Goal: Task Accomplishment & Management: Use online tool/utility

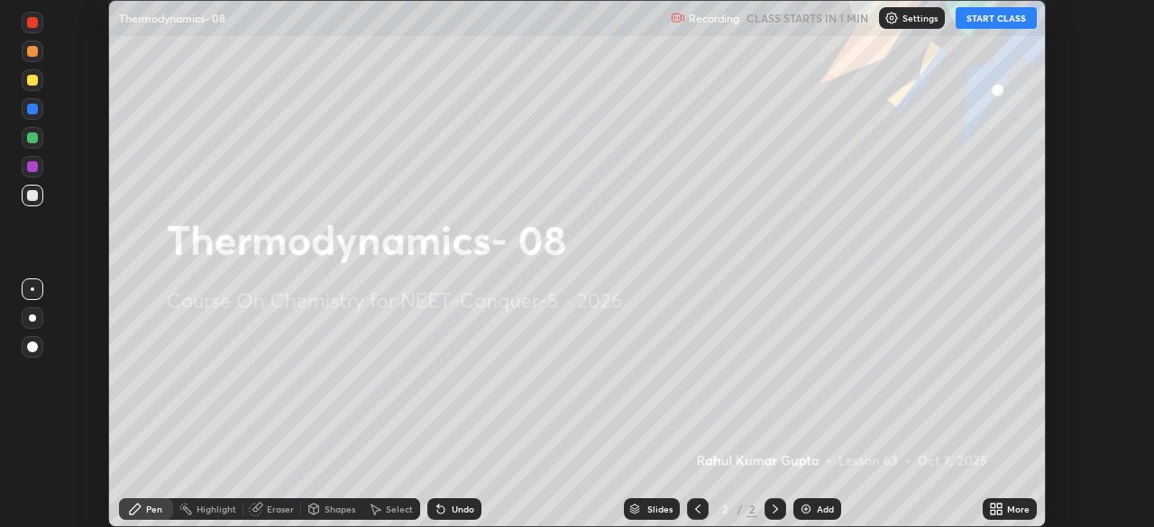
scroll to position [527, 1154]
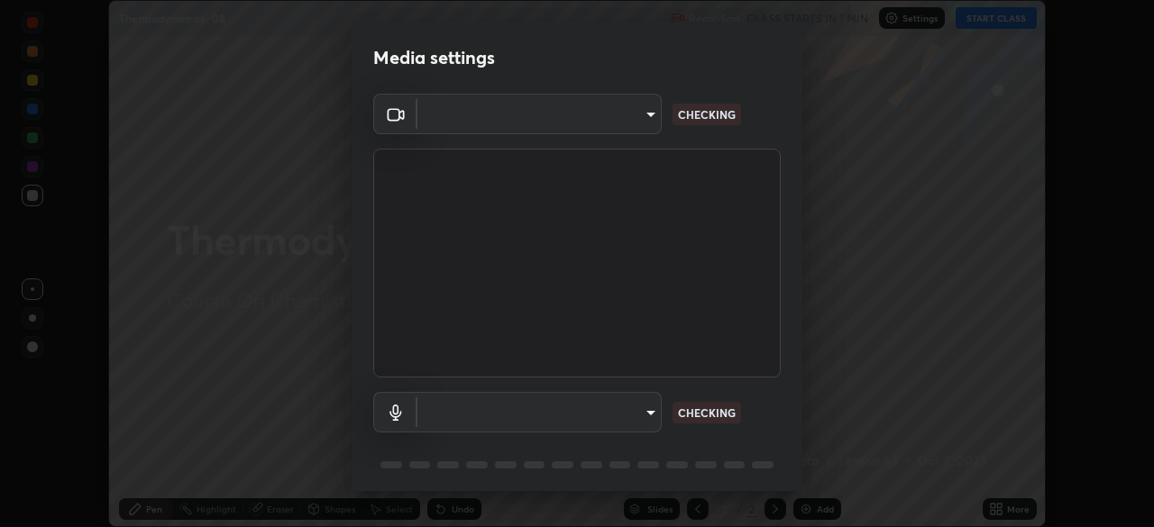
type input "8af73e8d16ef8e3bb7c62716022b9fe157133e9521606ce818031bd72dda2f9e"
click at [586, 419] on body "Erase all Thermodynamics- 08 Recording CLASS STARTS IN 1 MIN Settings START CLA…" at bounding box center [577, 263] width 1154 height 527
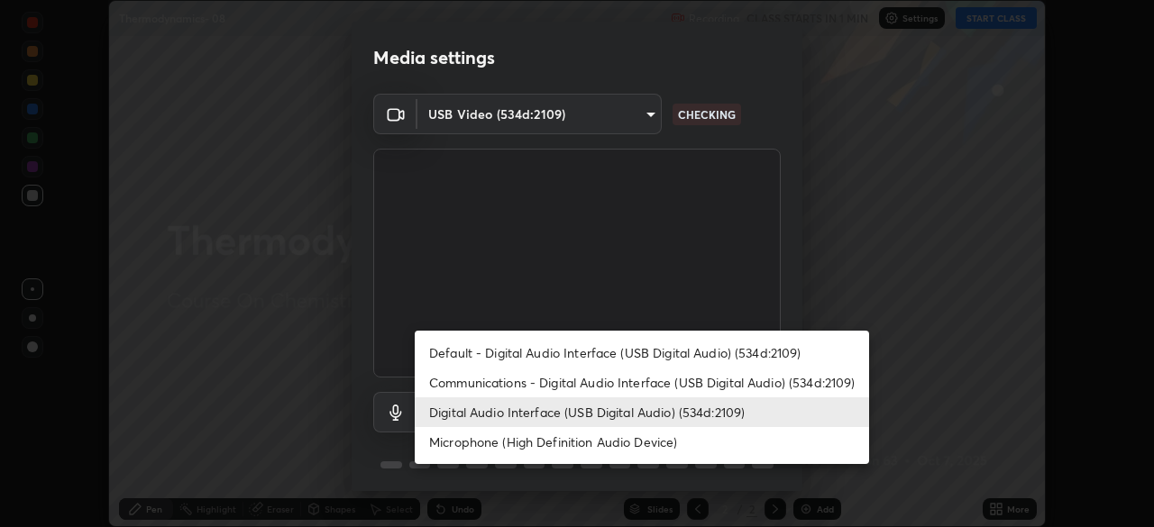
click at [584, 388] on li "Communications - Digital Audio Interface (USB Digital Audio) (534d:2109)" at bounding box center [642, 383] width 454 height 30
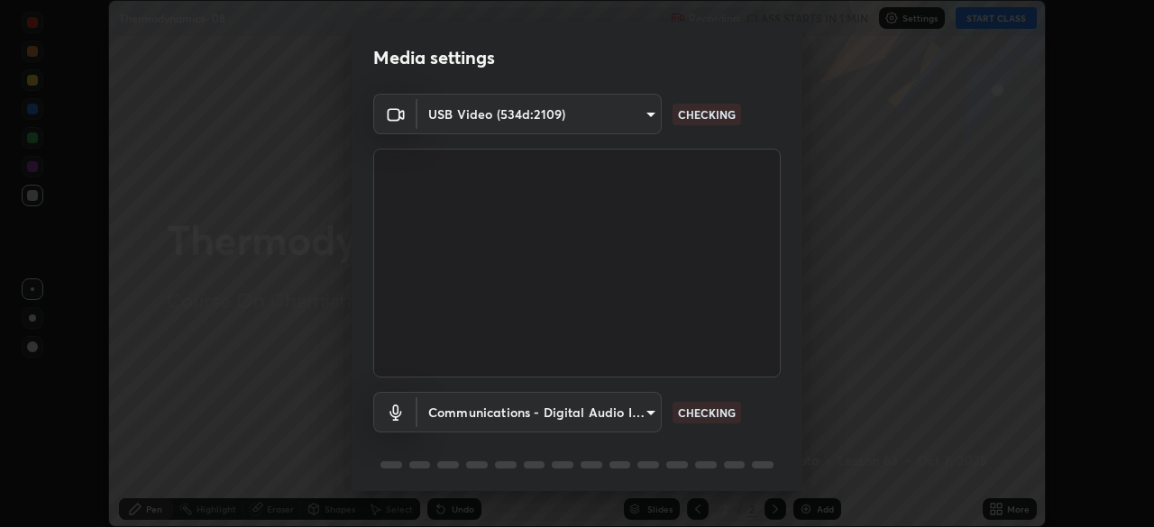
click at [575, 408] on li "Digital Audio Interface (USB Digital Audio) (534d:2109)" at bounding box center [585, 412] width 341 height 17
type input "db0d7c9beb13b4e78125a01b2d6a1ec26d905c86c3f77846953810cd6e9daa18"
click at [573, 408] on body "Erase all Thermodynamics- 08 Recording CLASS STARTS IN 1 MIN Settings START CLA…" at bounding box center [577, 263] width 1154 height 527
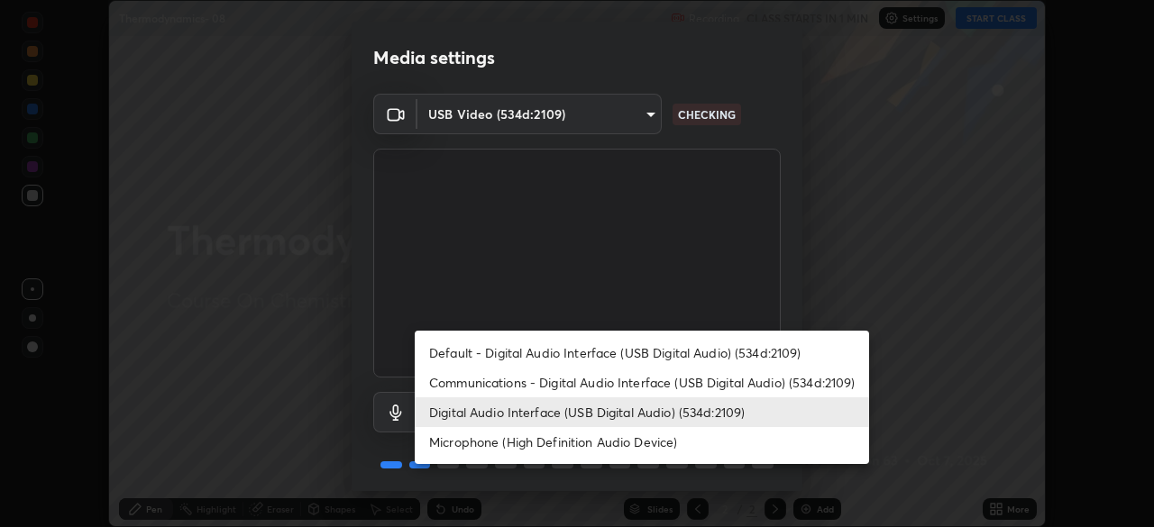
click at [656, 289] on div at bounding box center [577, 263] width 1154 height 527
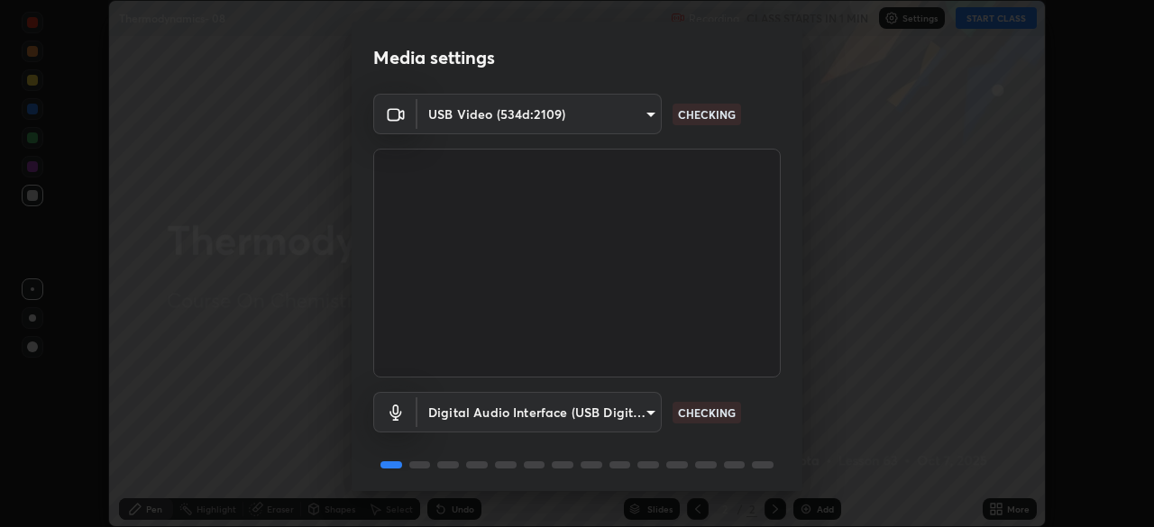
scroll to position [64, 0]
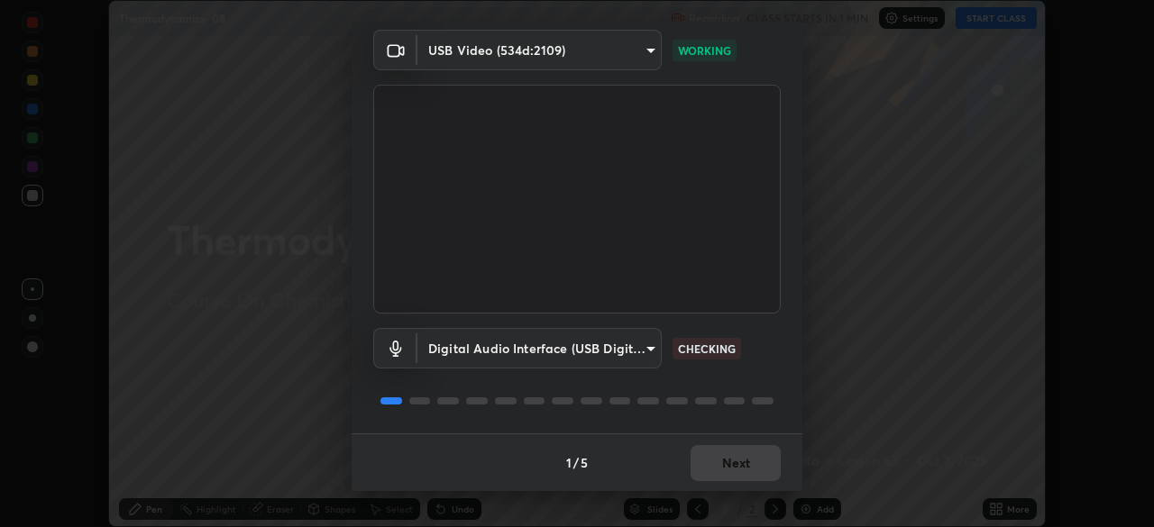
click at [710, 465] on div "1 / 5 Next" at bounding box center [577, 463] width 451 height 58
click at [700, 472] on div "1 / 5 Next" at bounding box center [577, 463] width 451 height 58
click at [709, 463] on div "1 / 5 Next" at bounding box center [577, 463] width 451 height 58
click at [695, 461] on button "Next" at bounding box center [736, 463] width 90 height 36
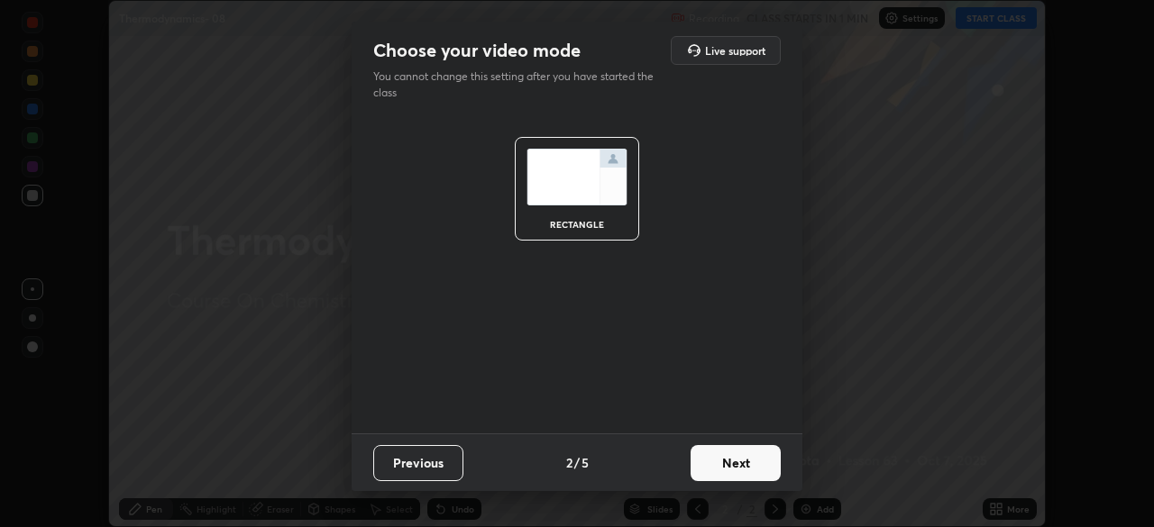
scroll to position [0, 0]
click at [708, 466] on button "Next" at bounding box center [736, 463] width 90 height 36
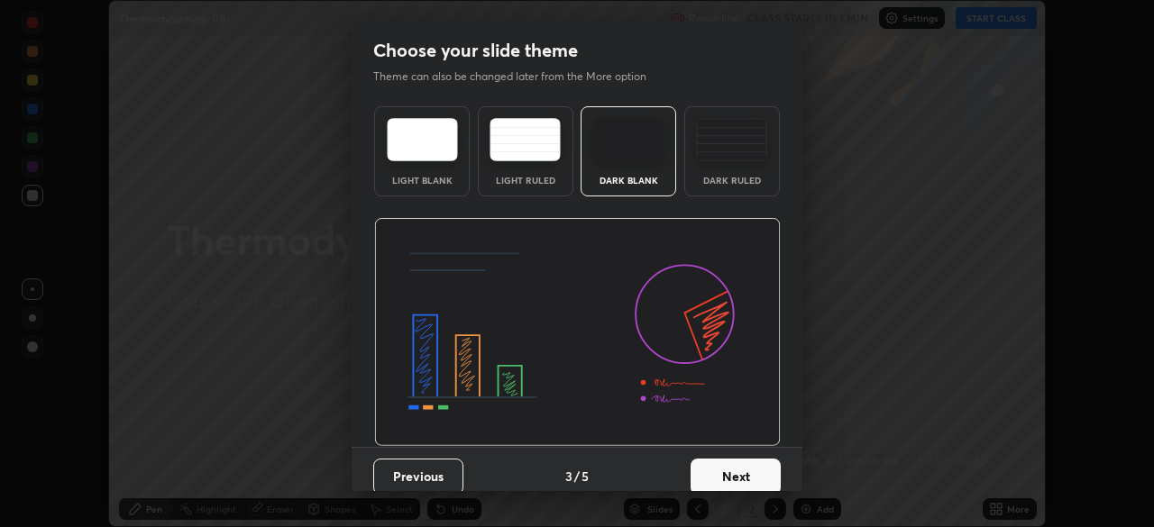
click at [716, 462] on button "Next" at bounding box center [736, 477] width 90 height 36
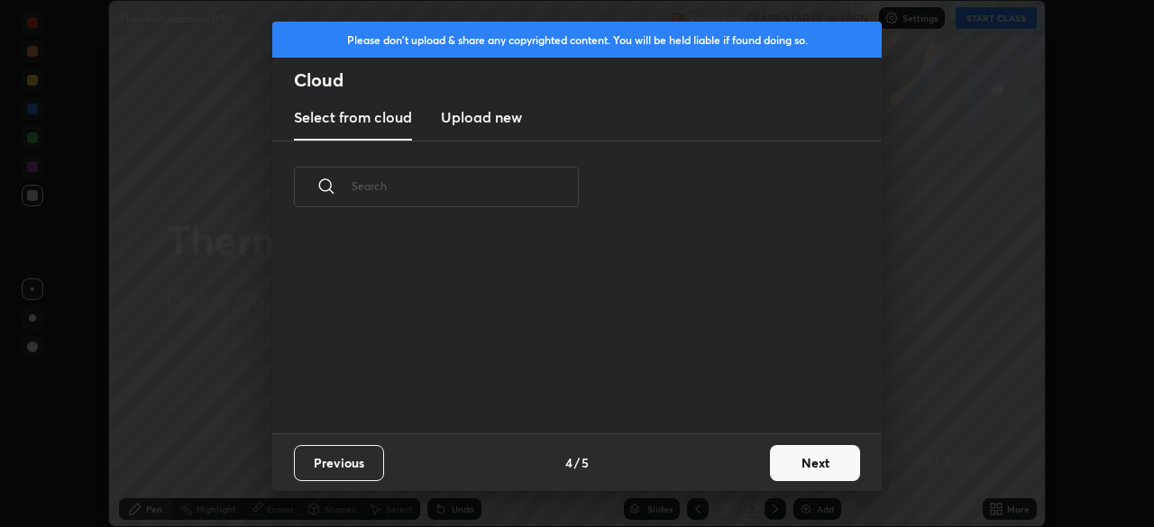
click at [727, 487] on div "Previous 4 / 5 Next" at bounding box center [576, 463] width 609 height 58
click at [753, 475] on div "Previous 4 / 5 Next" at bounding box center [576, 463] width 609 height 58
click at [775, 464] on button "Next" at bounding box center [815, 463] width 90 height 36
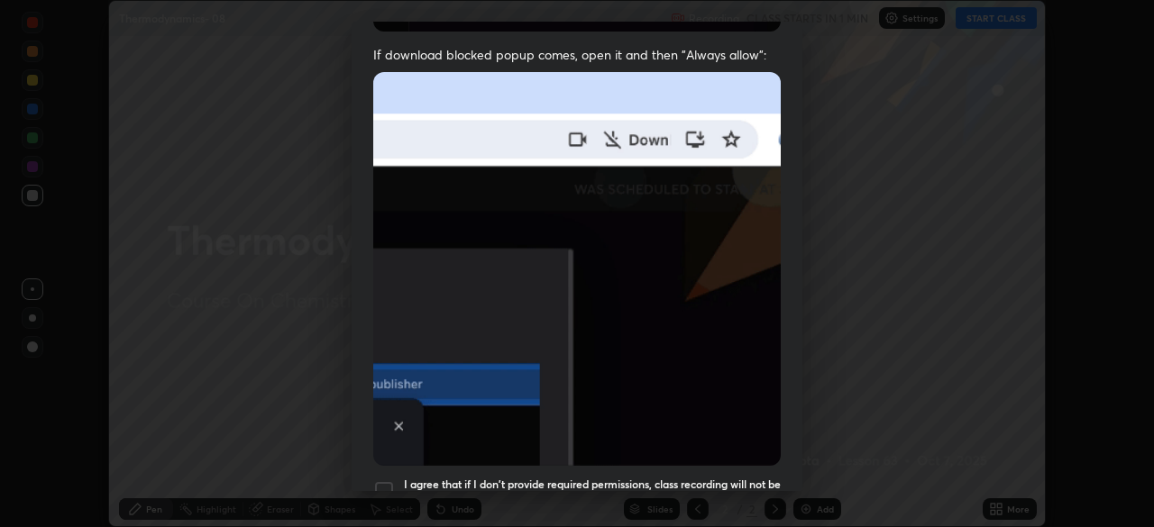
scroll to position [364, 0]
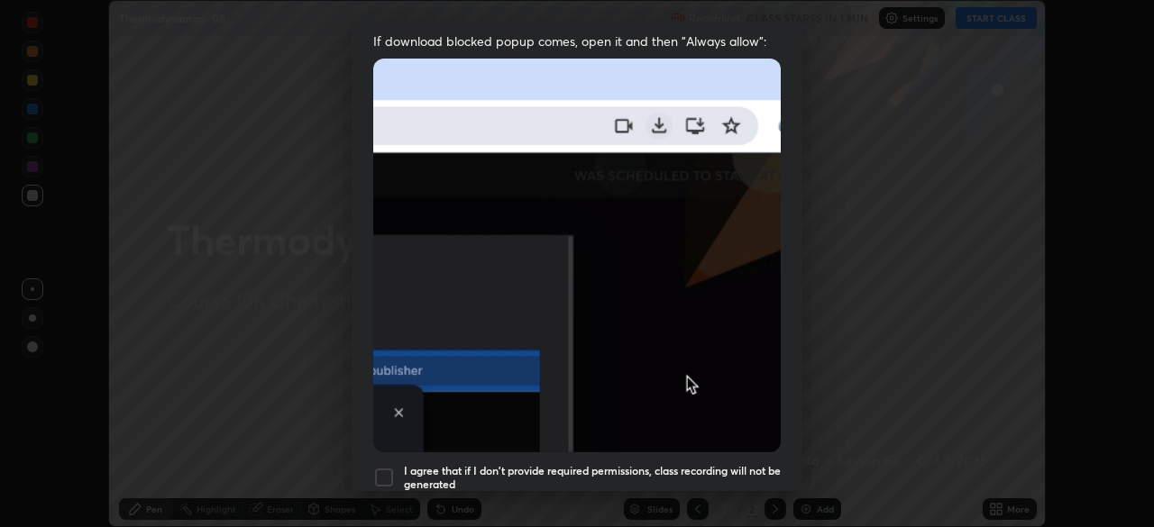
click at [394, 467] on div at bounding box center [384, 478] width 22 height 22
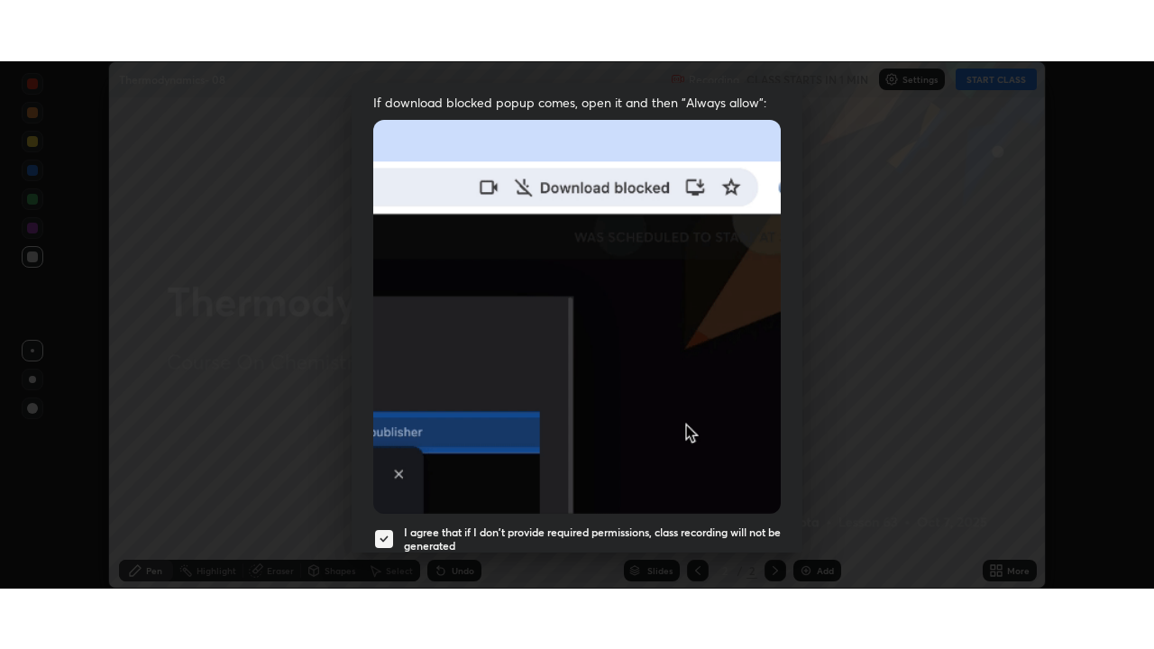
scroll to position [432, 0]
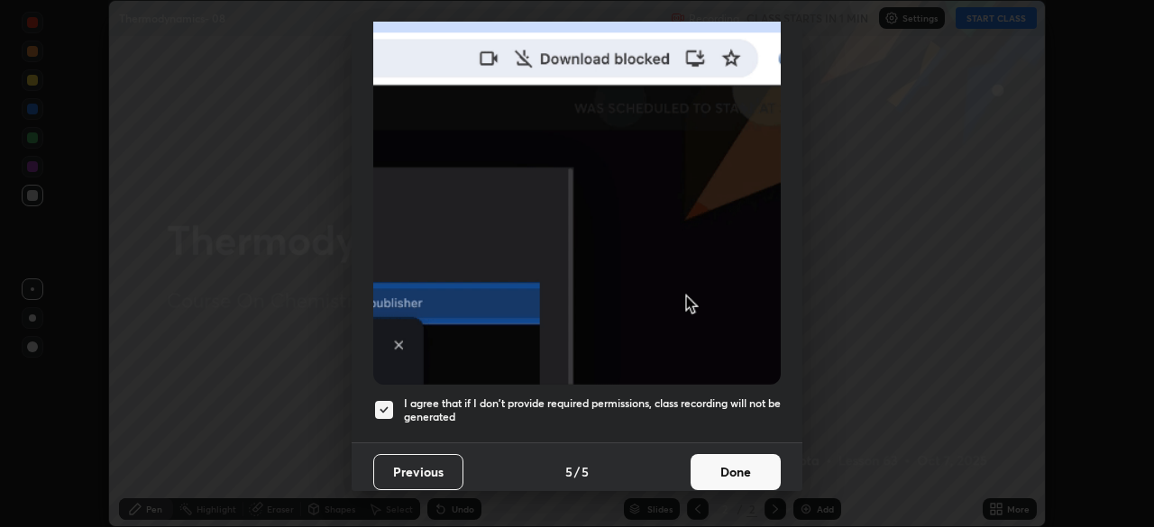
click at [700, 454] on button "Done" at bounding box center [736, 472] width 90 height 36
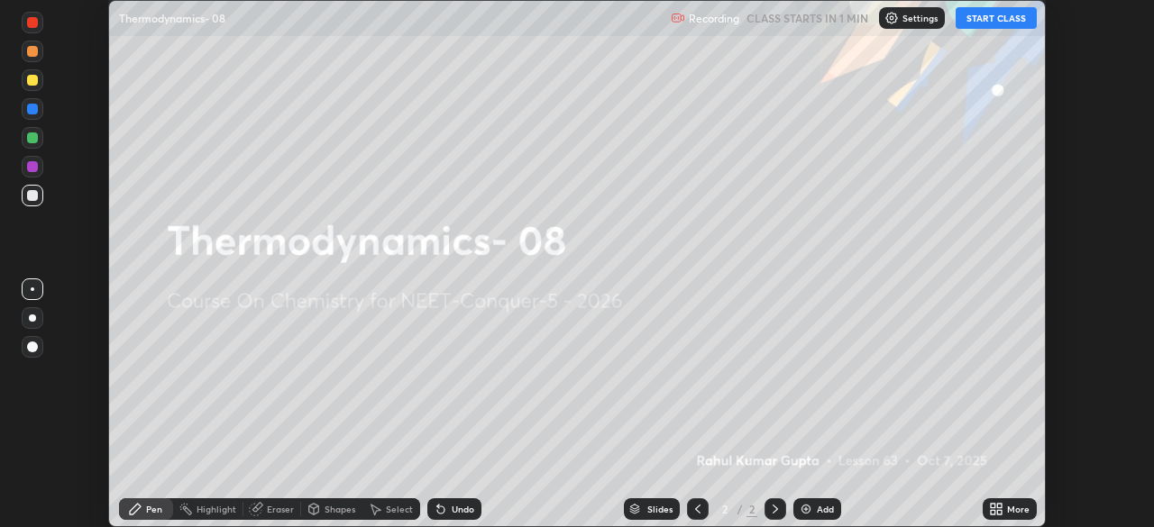
click at [991, 510] on icon at bounding box center [993, 512] width 5 height 5
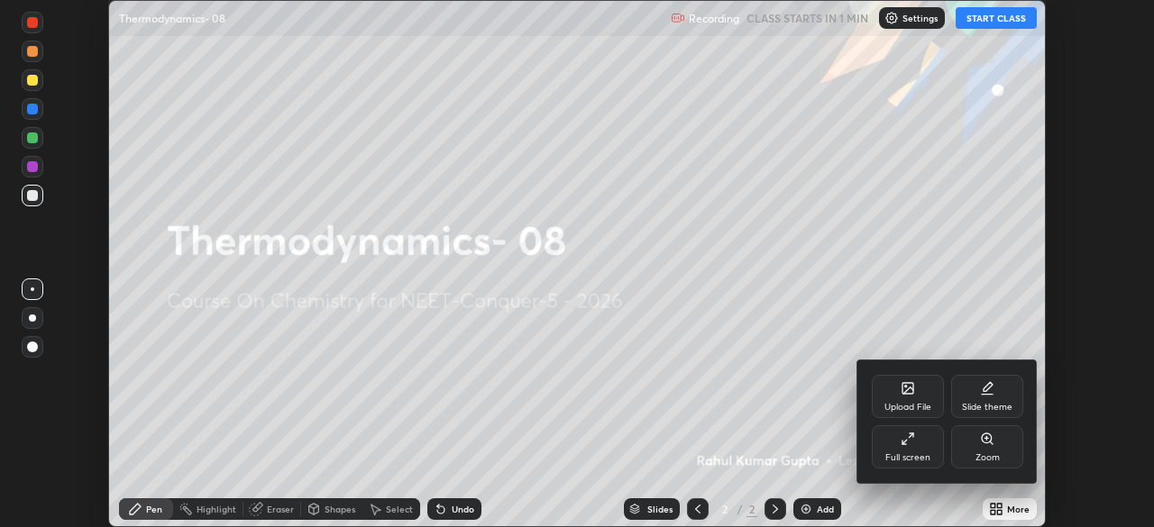
click at [929, 460] on div "Full screen" at bounding box center [907, 458] width 45 height 9
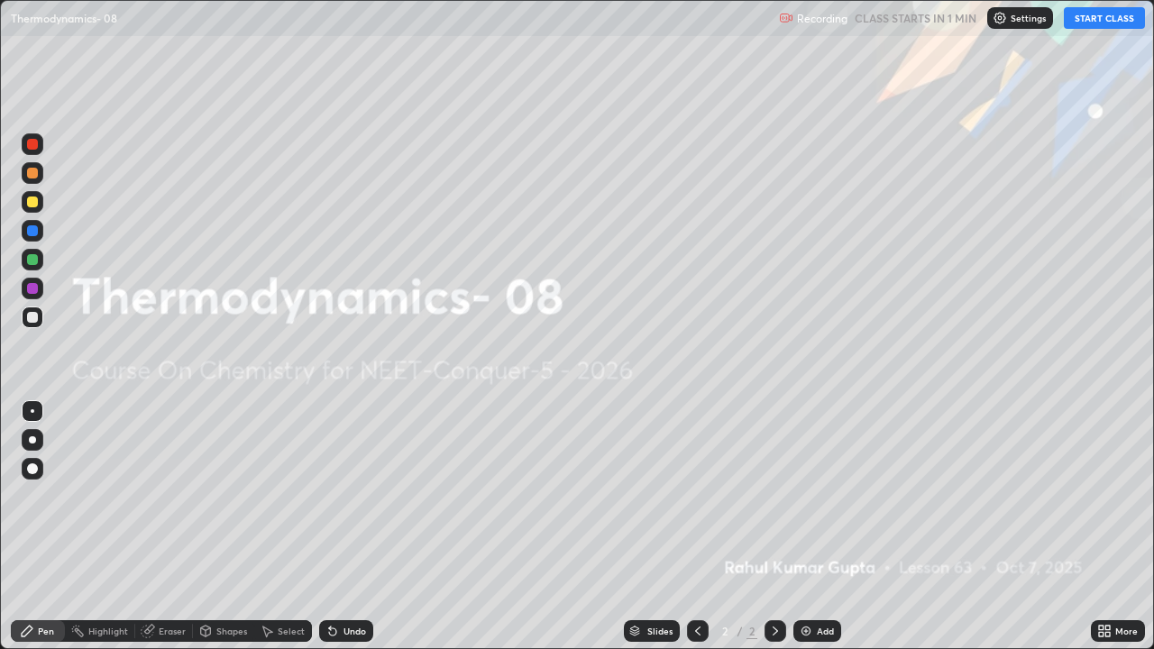
scroll to position [649, 1154]
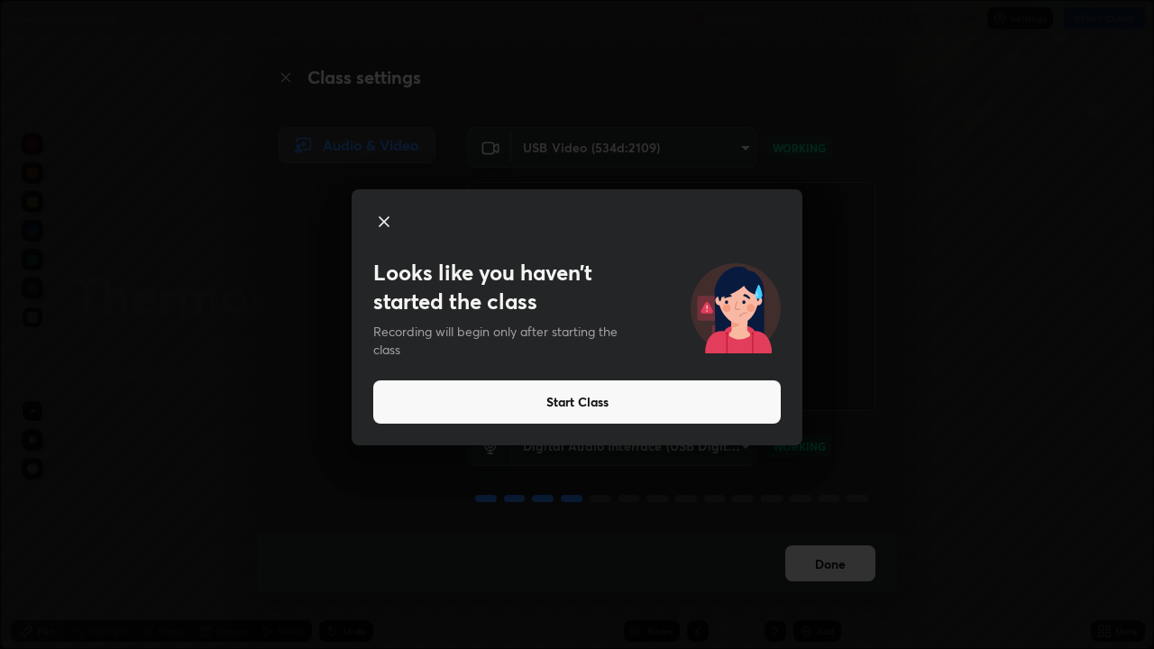
click at [689, 400] on button "Start Class" at bounding box center [577, 401] width 408 height 43
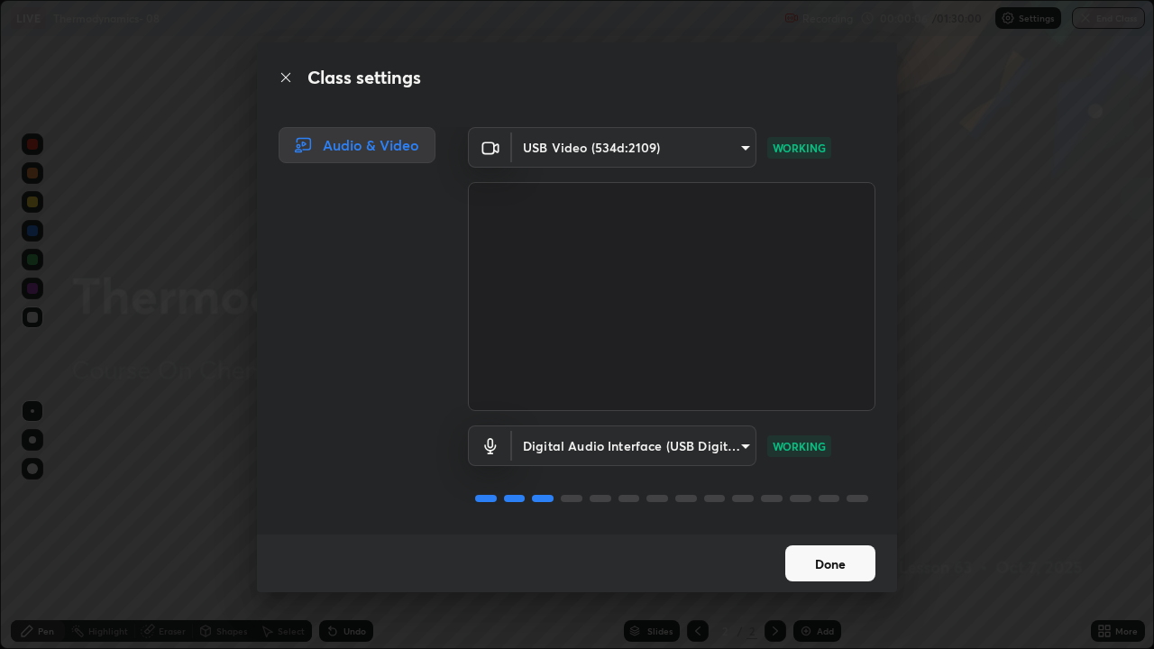
click at [827, 527] on button "Done" at bounding box center [830, 563] width 90 height 36
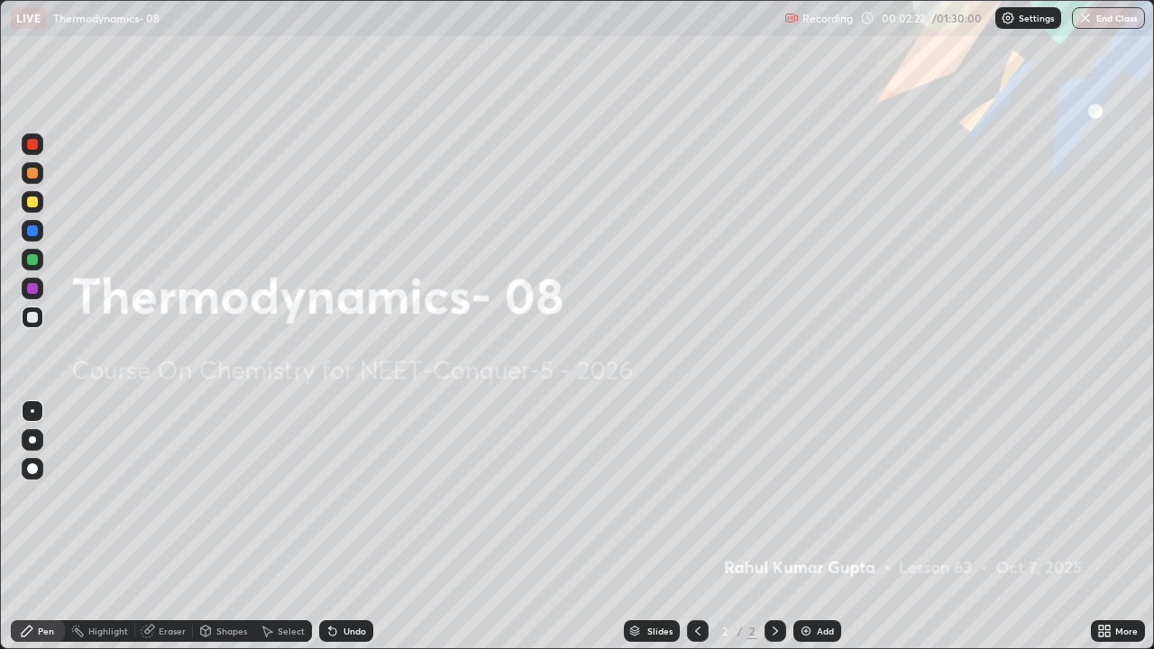
click at [824, 527] on div "Add" at bounding box center [817, 631] width 48 height 22
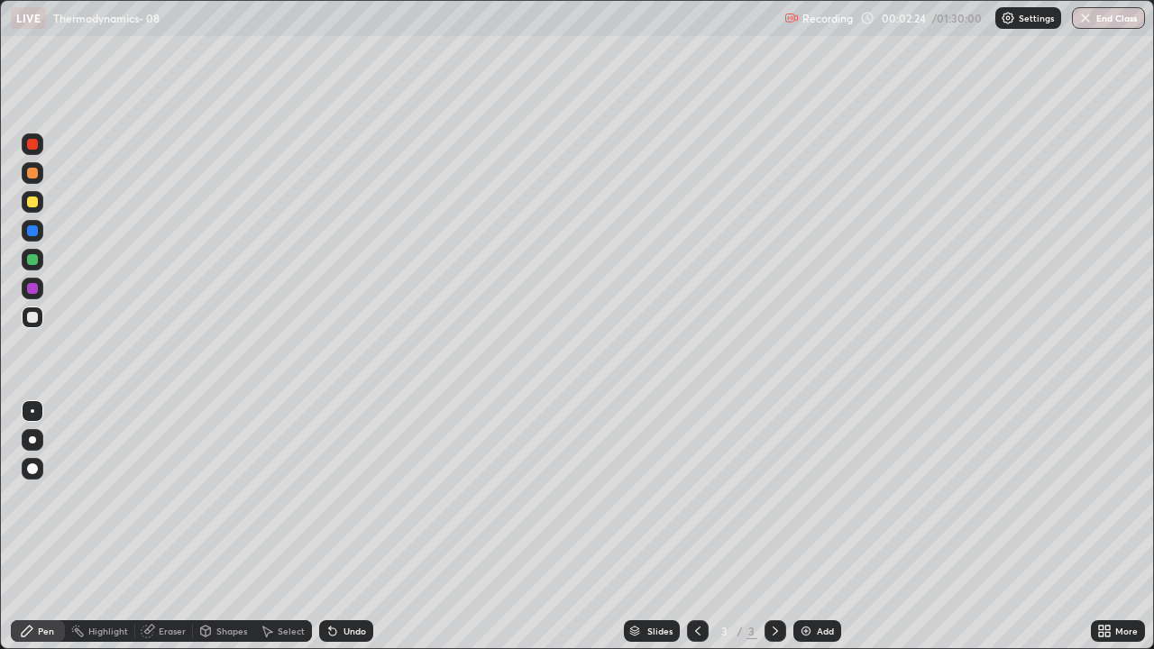
click at [32, 440] on div at bounding box center [32, 439] width 7 height 7
click at [222, 527] on div "Shapes" at bounding box center [231, 631] width 31 height 9
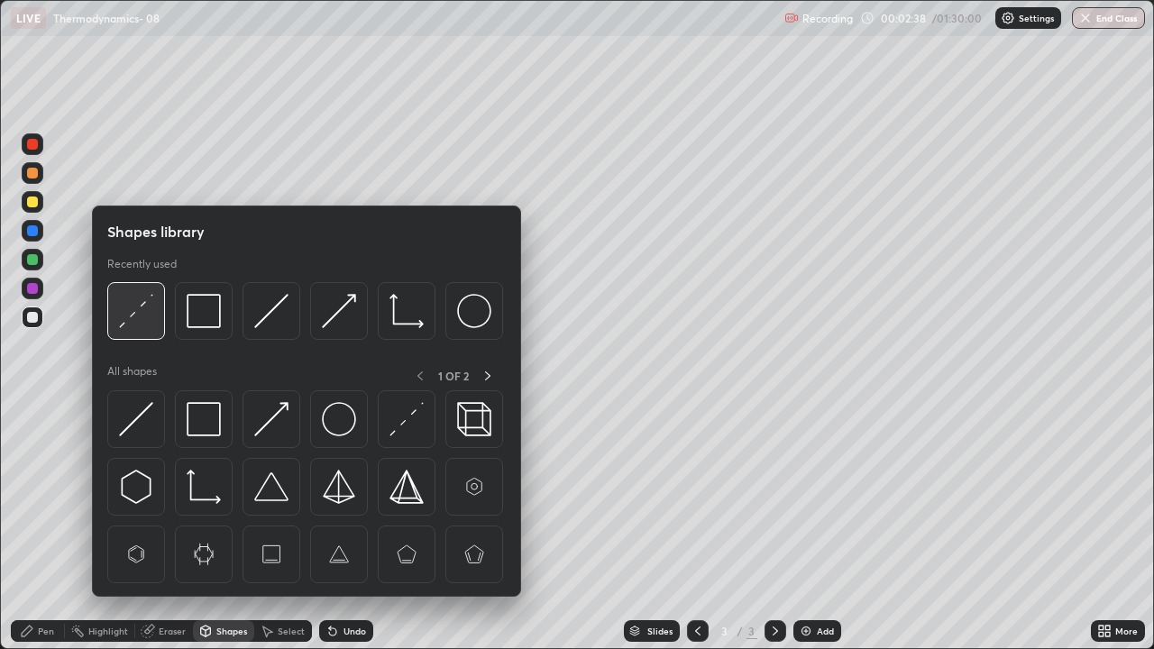
click at [137, 313] on img at bounding box center [136, 311] width 34 height 34
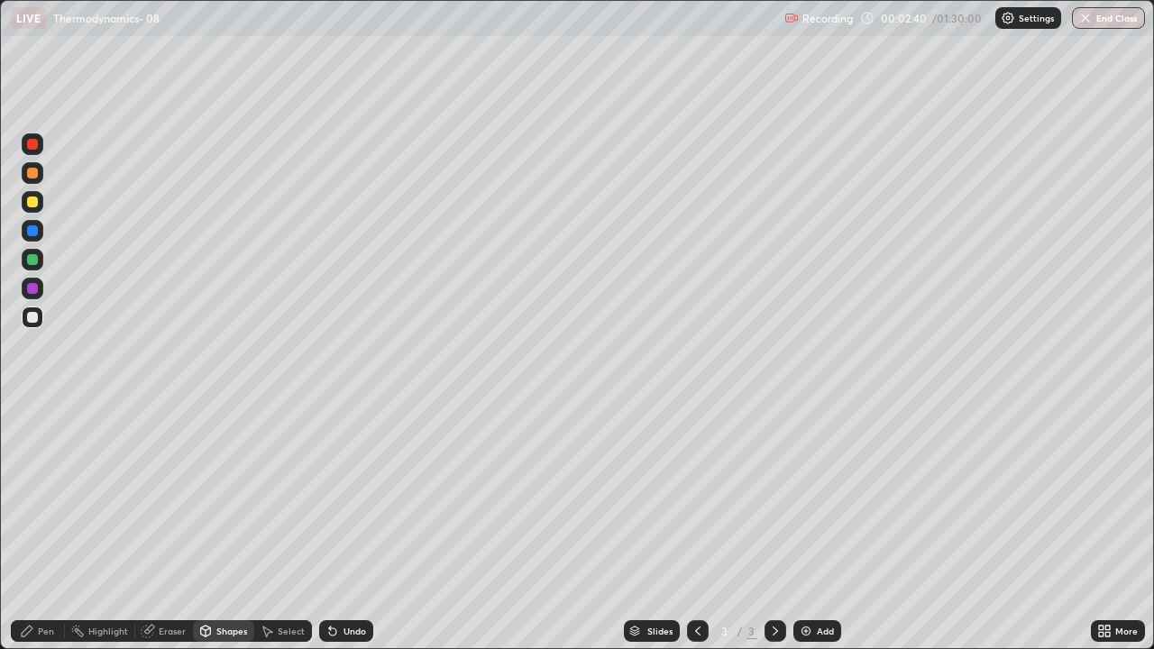
click at [33, 527] on icon at bounding box center [27, 631] width 14 height 14
click at [28, 320] on div at bounding box center [32, 317] width 11 height 11
click at [33, 173] on div at bounding box center [32, 173] width 11 height 11
click at [34, 176] on div at bounding box center [32, 173] width 11 height 11
click at [36, 177] on div at bounding box center [32, 173] width 11 height 11
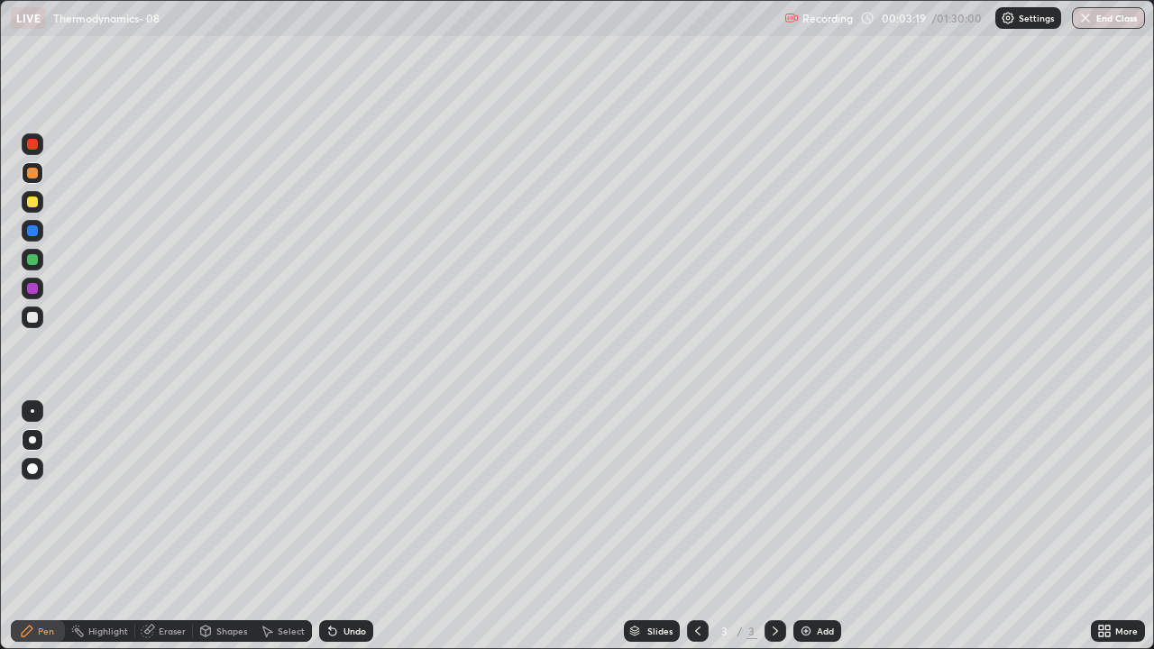
click at [35, 176] on div at bounding box center [32, 173] width 11 height 11
click at [32, 199] on div at bounding box center [32, 202] width 11 height 11
click at [206, 527] on icon at bounding box center [206, 629] width 10 height 3
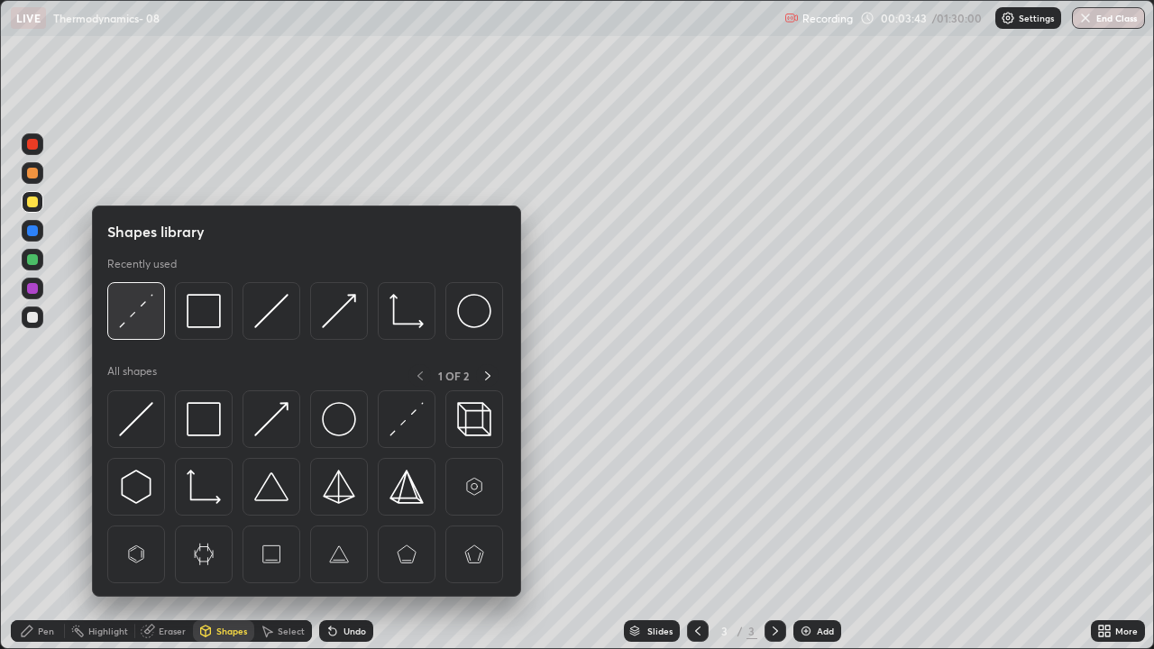
click at [131, 314] on img at bounding box center [136, 311] width 34 height 34
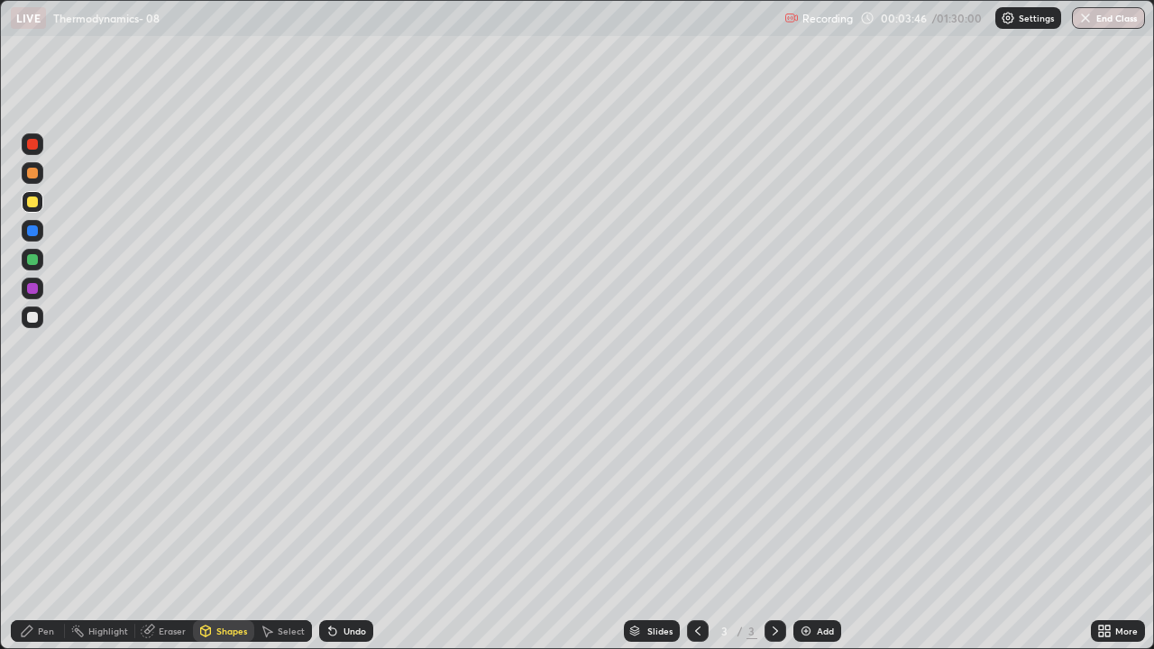
click at [33, 527] on icon at bounding box center [27, 631] width 14 height 14
click at [31, 315] on div at bounding box center [32, 317] width 11 height 11
click at [350, 527] on div "Undo" at bounding box center [355, 631] width 23 height 9
click at [28, 201] on div at bounding box center [32, 202] width 11 height 11
click at [34, 316] on div at bounding box center [32, 317] width 11 height 11
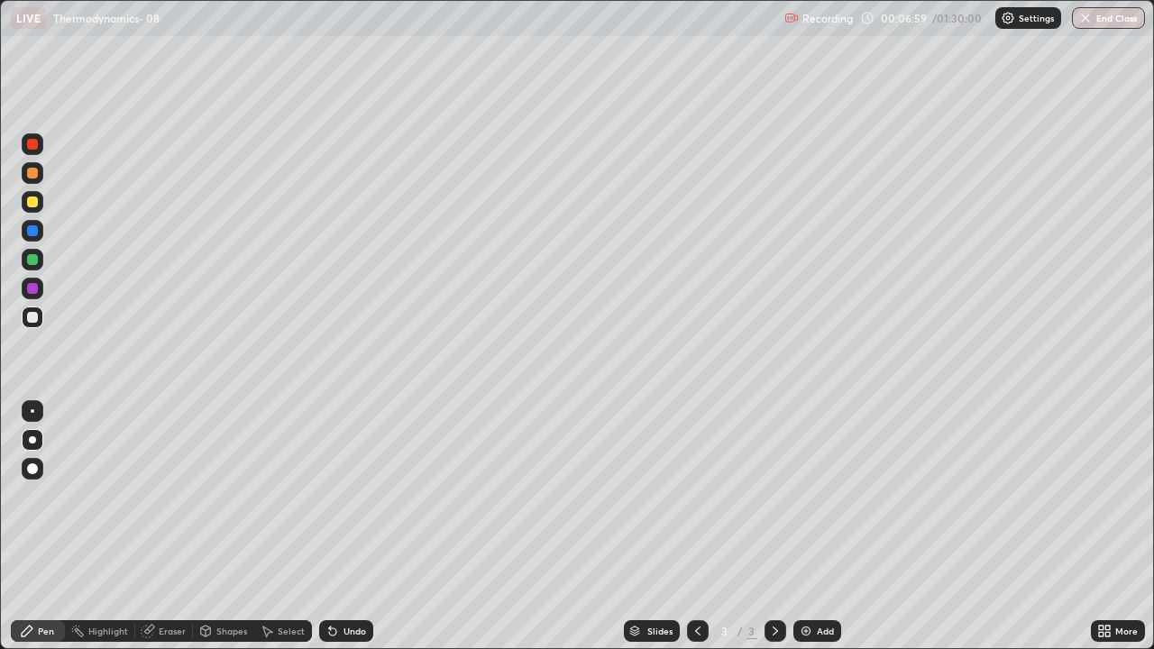
click at [30, 260] on div at bounding box center [32, 259] width 11 height 11
click at [33, 322] on div at bounding box center [32, 317] width 11 height 11
click at [227, 527] on div "Shapes" at bounding box center [231, 631] width 31 height 9
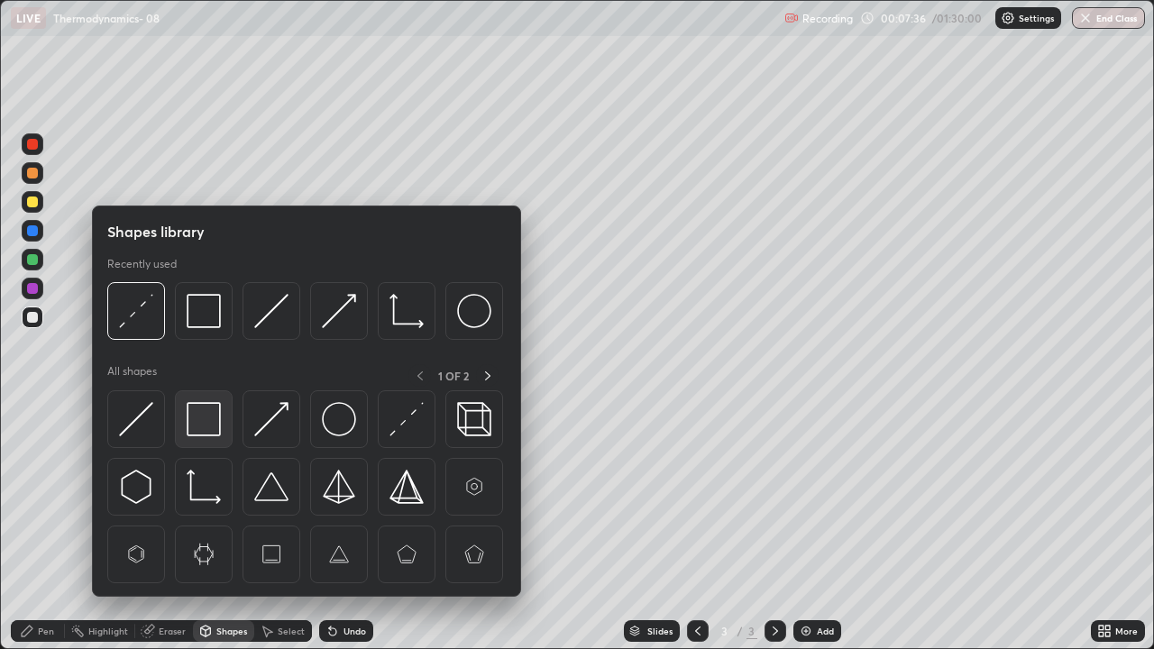
click at [219, 423] on img at bounding box center [204, 419] width 34 height 34
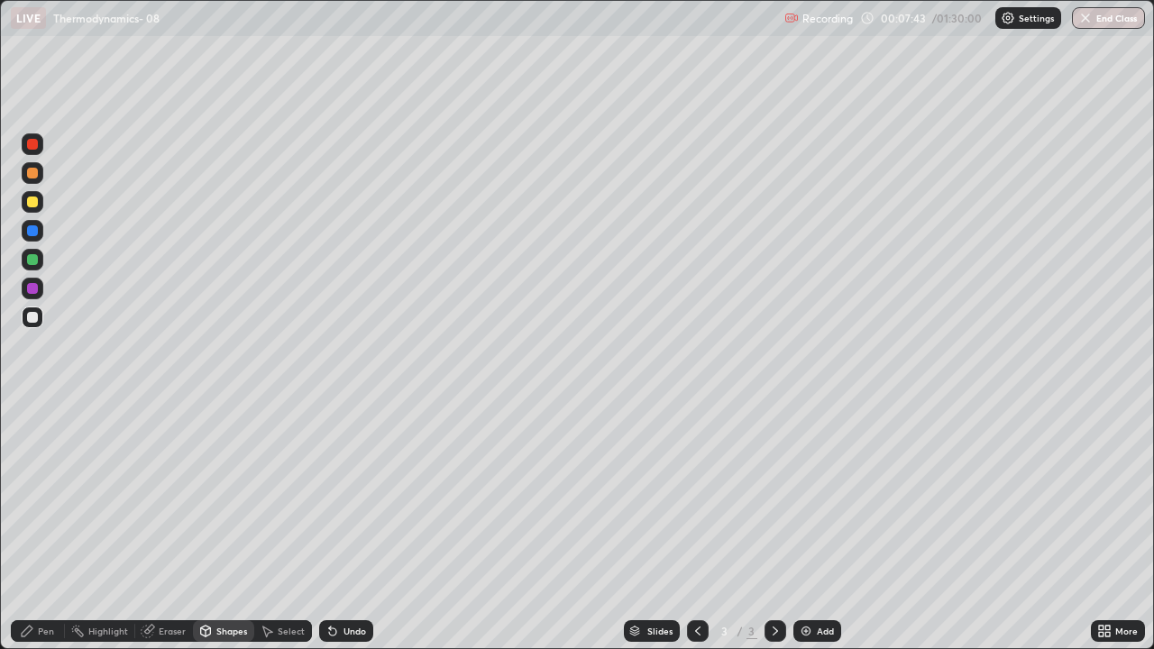
click at [40, 527] on div "Pen" at bounding box center [46, 631] width 16 height 9
click at [818, 527] on div "Add" at bounding box center [825, 631] width 17 height 9
click at [32, 202] on div at bounding box center [32, 202] width 11 height 11
click at [221, 527] on div "Shapes" at bounding box center [223, 631] width 61 height 22
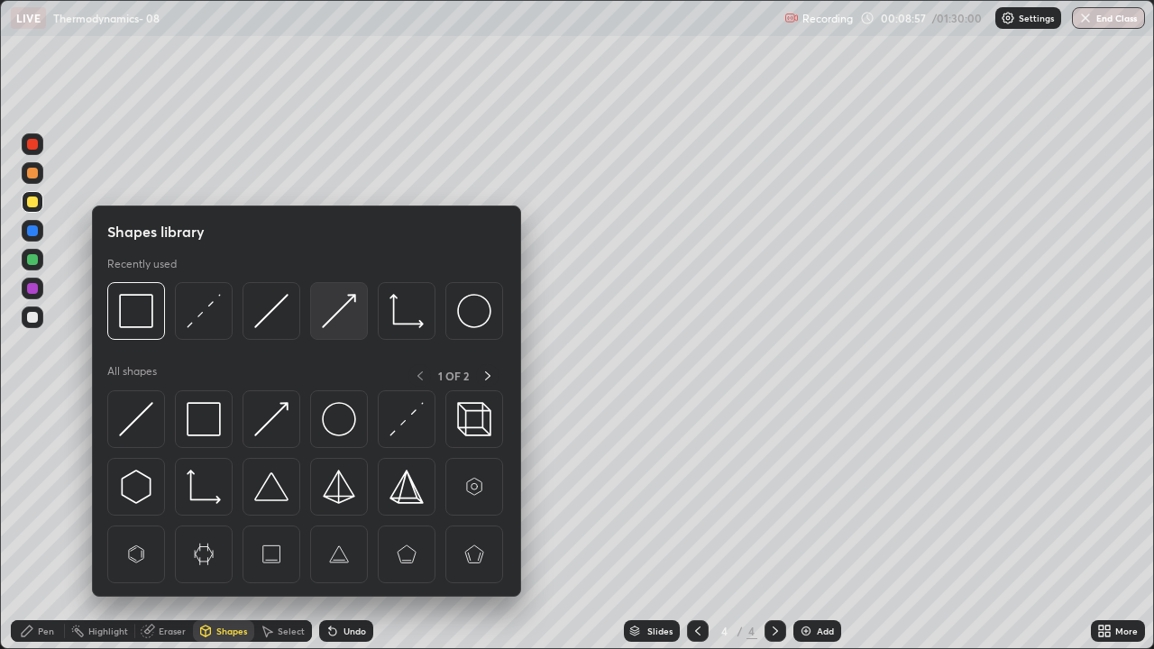
click at [341, 308] on img at bounding box center [339, 311] width 34 height 34
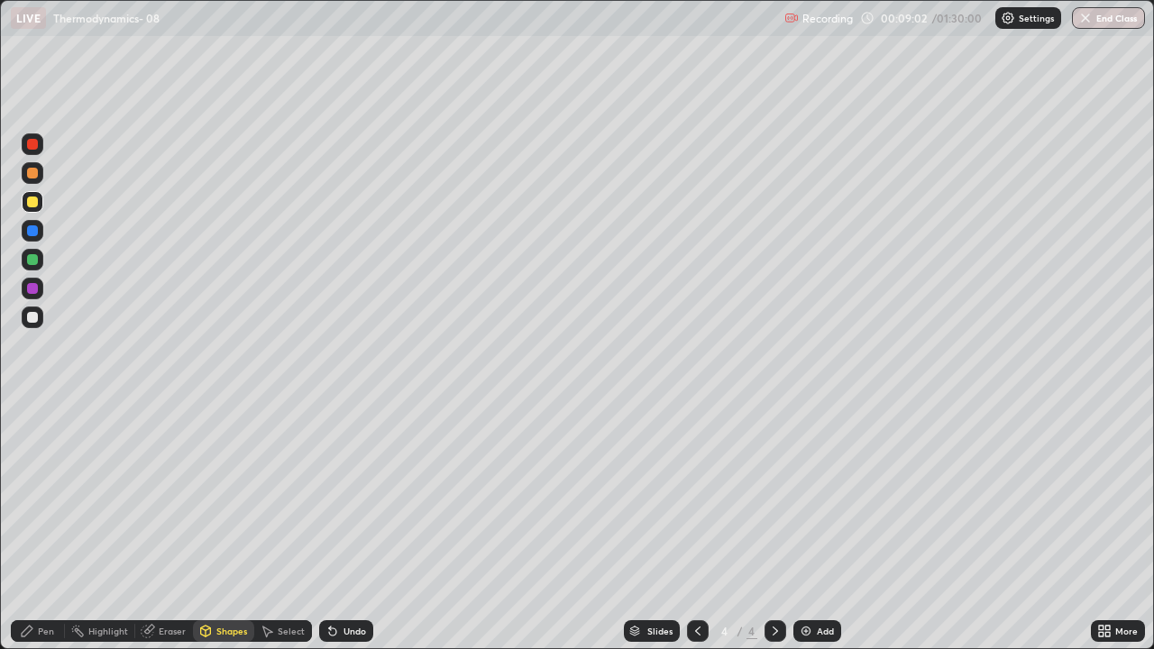
click at [43, 527] on div "Pen" at bounding box center [46, 631] width 16 height 9
click at [32, 318] on div at bounding box center [32, 317] width 11 height 11
click at [219, 527] on div "Shapes" at bounding box center [231, 631] width 31 height 9
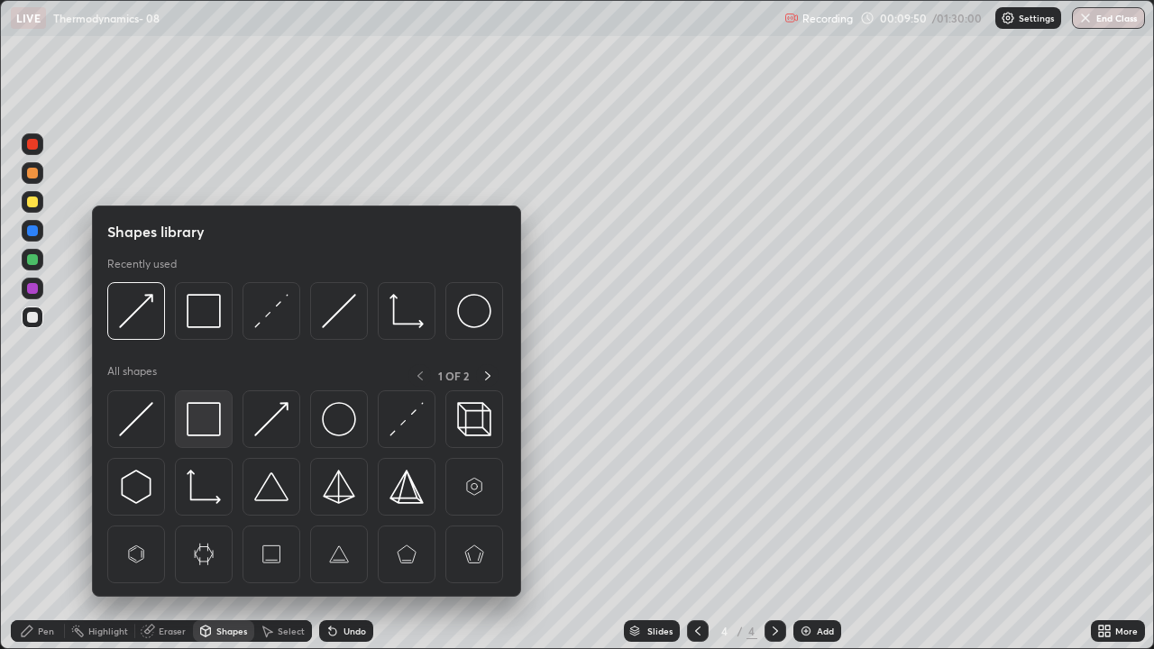
click at [196, 417] on img at bounding box center [204, 419] width 34 height 34
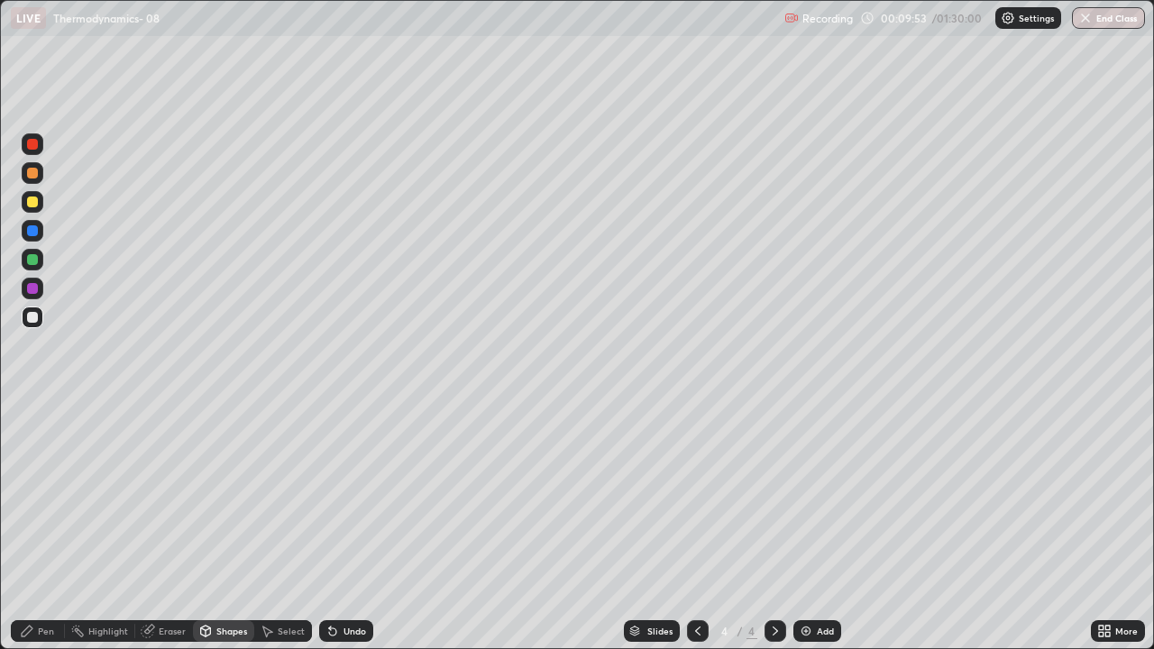
click at [29, 527] on icon at bounding box center [27, 631] width 11 height 11
click at [817, 527] on div "Add" at bounding box center [825, 631] width 17 height 9
click at [206, 527] on icon at bounding box center [206, 629] width 10 height 3
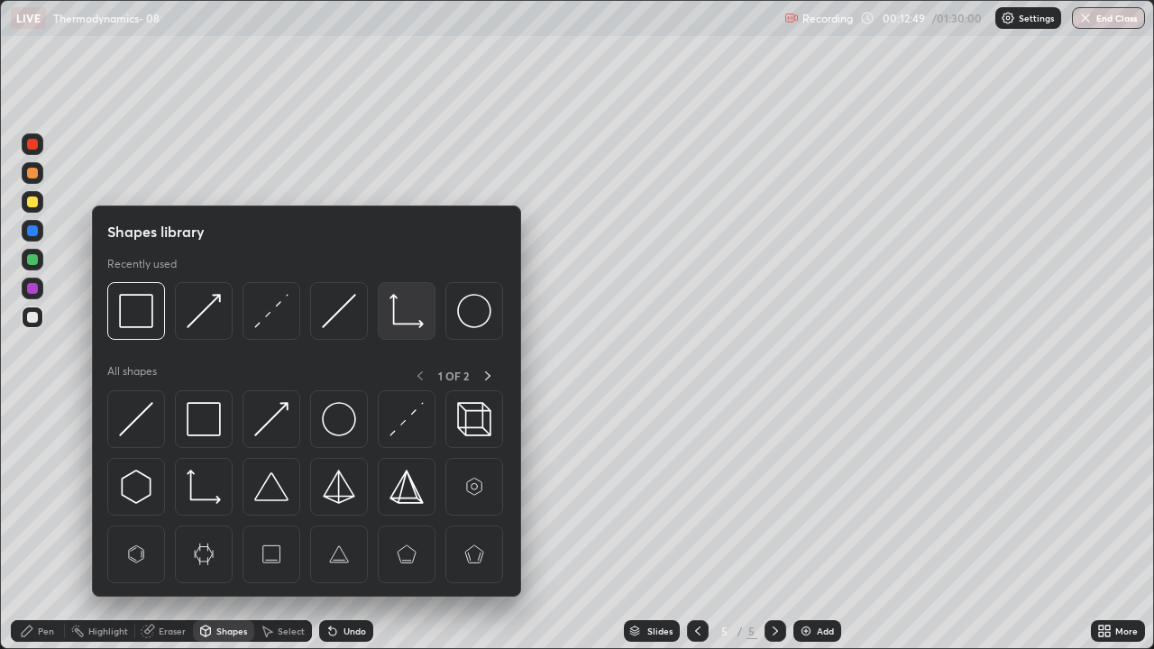
click at [390, 312] on img at bounding box center [406, 311] width 34 height 34
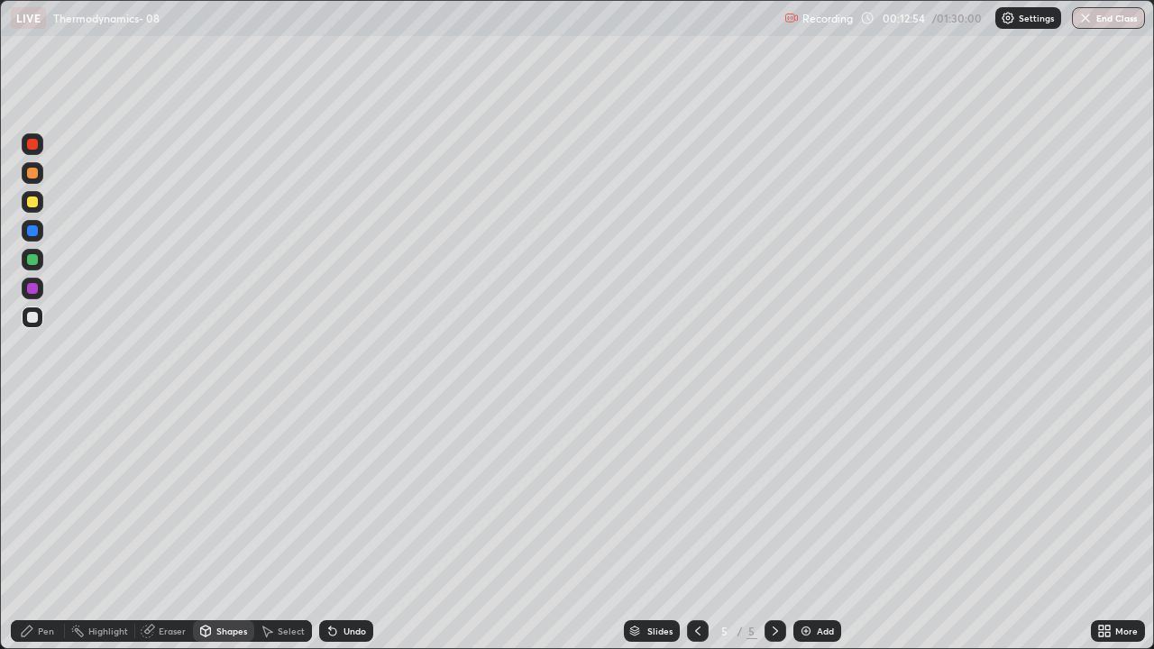
click at [32, 527] on icon at bounding box center [27, 631] width 14 height 14
click at [34, 202] on div at bounding box center [32, 202] width 11 height 11
click at [696, 527] on icon at bounding box center [698, 631] width 14 height 14
click at [775, 527] on icon at bounding box center [775, 631] width 14 height 14
click at [225, 527] on div "Shapes" at bounding box center [231, 631] width 31 height 9
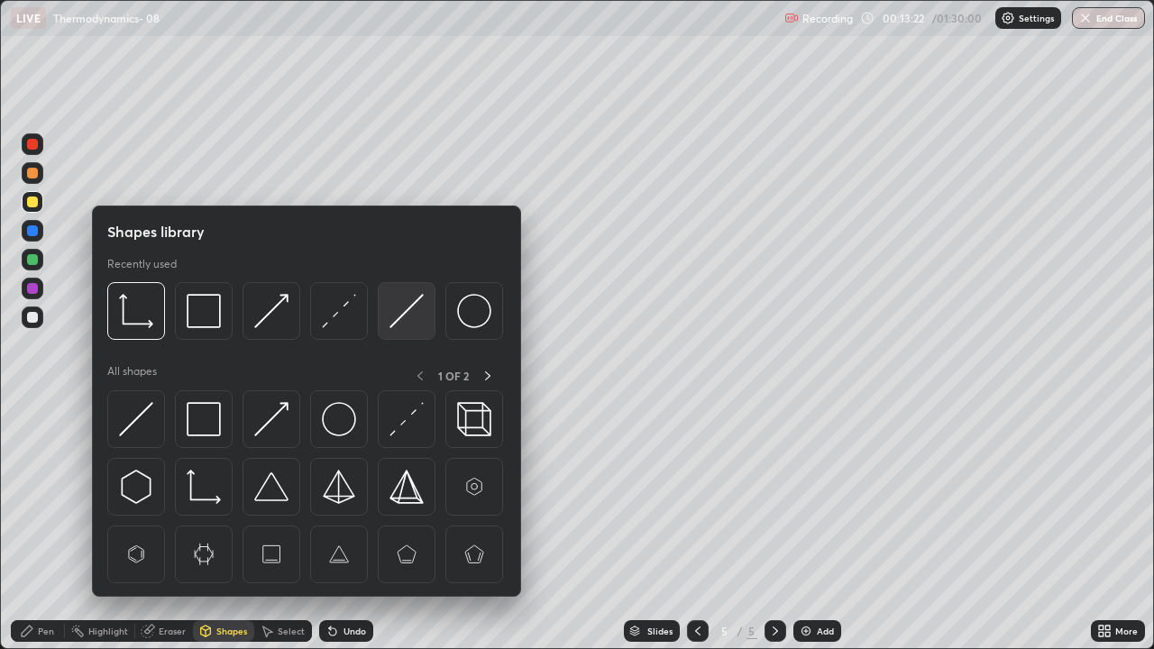
click at [407, 317] on img at bounding box center [406, 311] width 34 height 34
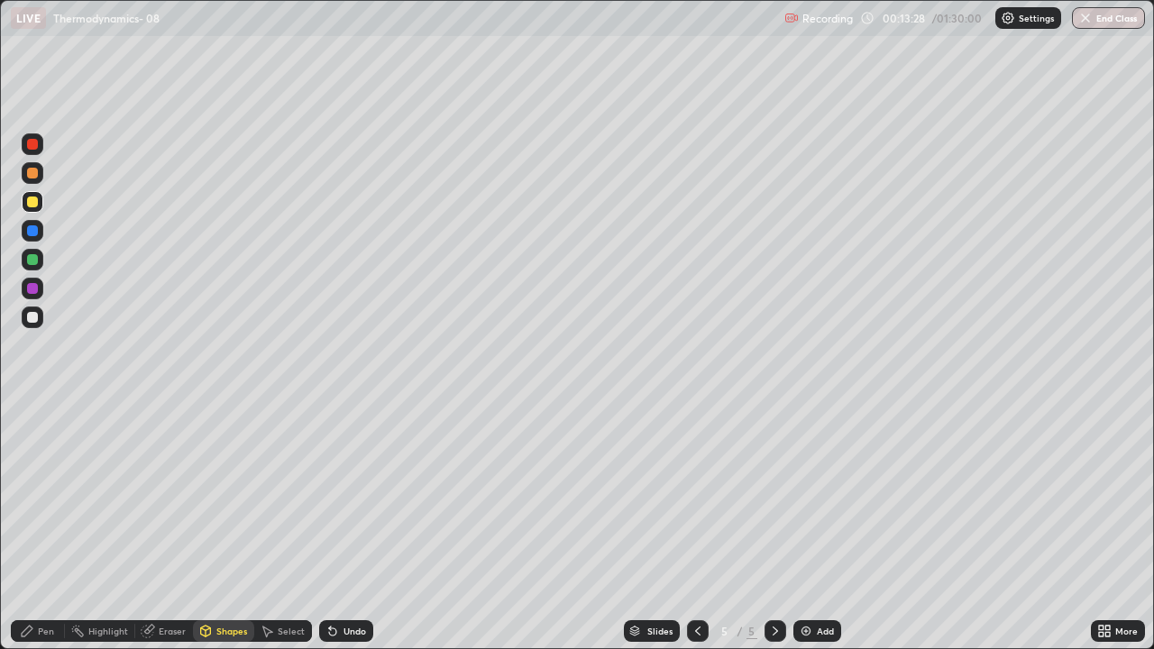
click at [696, 527] on icon at bounding box center [698, 631] width 14 height 14
click at [774, 527] on icon at bounding box center [775, 631] width 14 height 14
click at [30, 527] on div "Pen" at bounding box center [38, 631] width 54 height 22
click at [32, 318] on div at bounding box center [32, 317] width 11 height 11
click at [226, 527] on div "Shapes" at bounding box center [231, 631] width 31 height 9
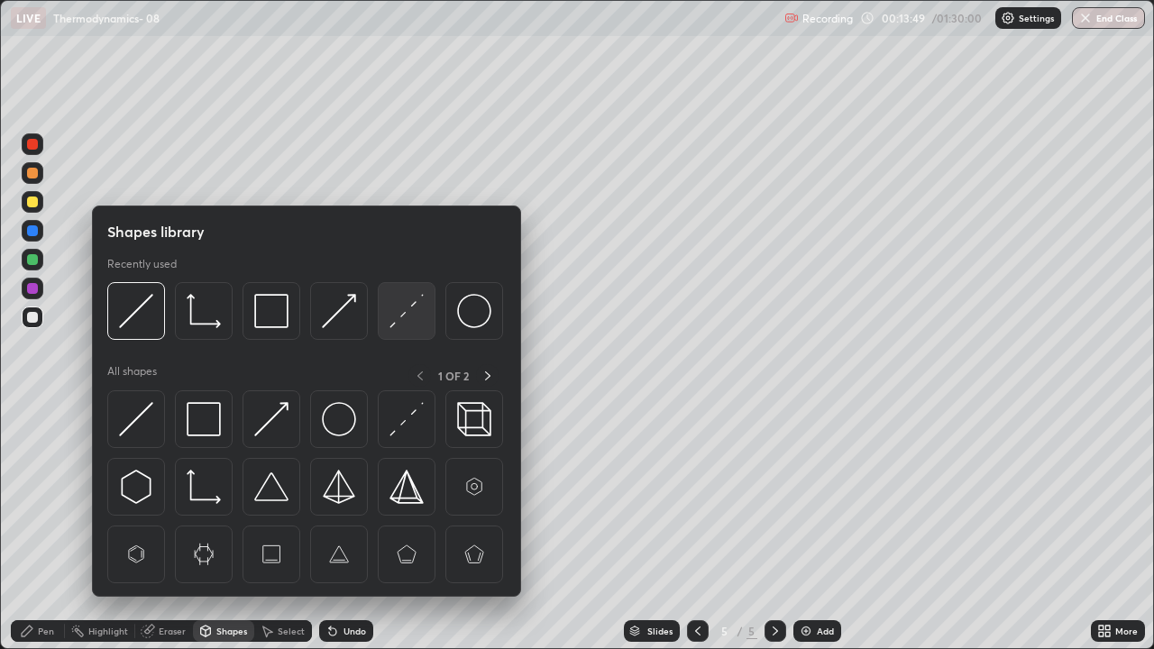
click at [412, 316] on img at bounding box center [406, 311] width 34 height 34
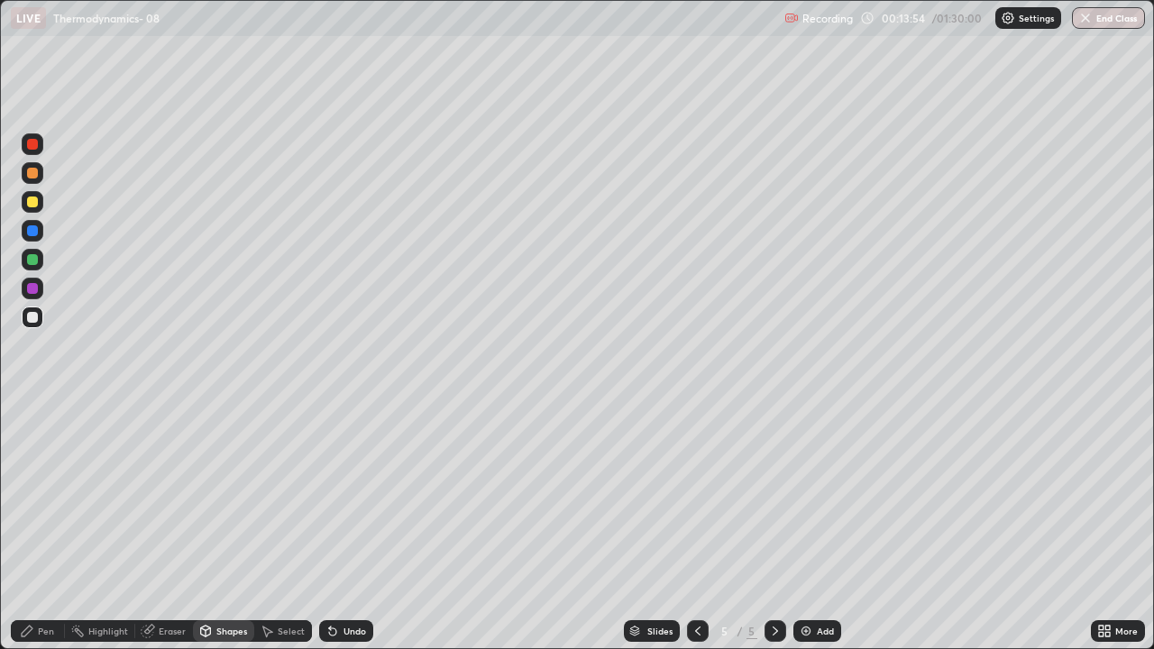
click at [222, 527] on div "Shapes" at bounding box center [231, 631] width 31 height 9
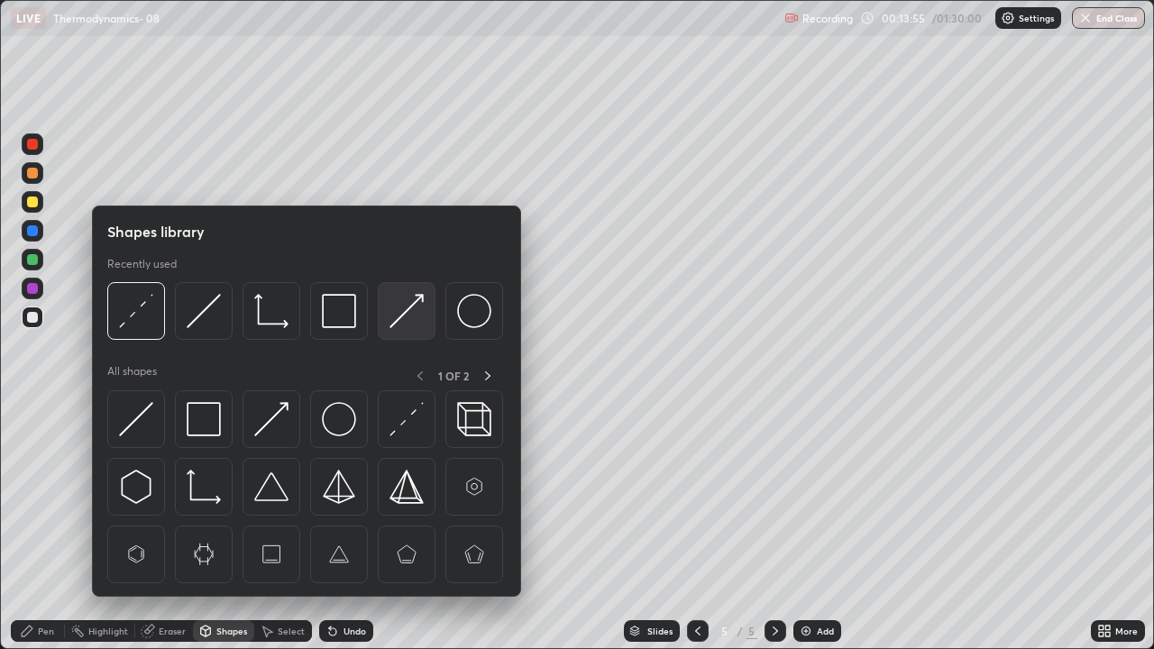
click at [395, 321] on img at bounding box center [406, 311] width 34 height 34
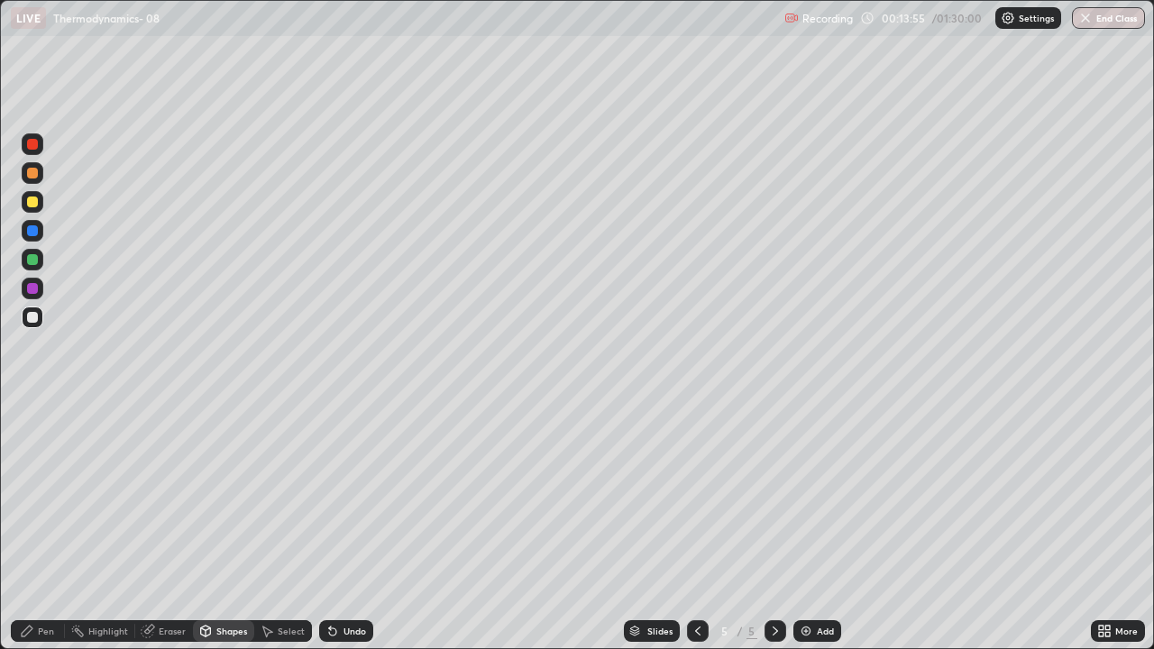
click at [35, 258] on div at bounding box center [32, 259] width 11 height 11
click at [34, 527] on div "Pen" at bounding box center [38, 631] width 54 height 22
click at [228, 527] on div "Shapes" at bounding box center [231, 631] width 31 height 9
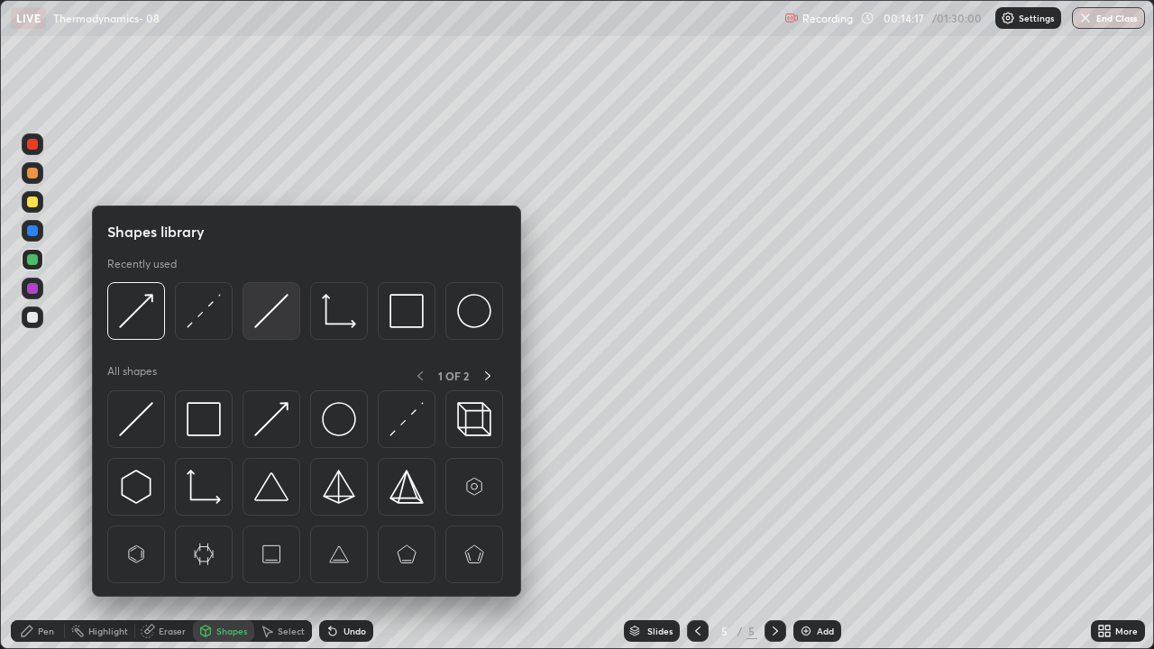
click at [281, 306] on img at bounding box center [271, 311] width 34 height 34
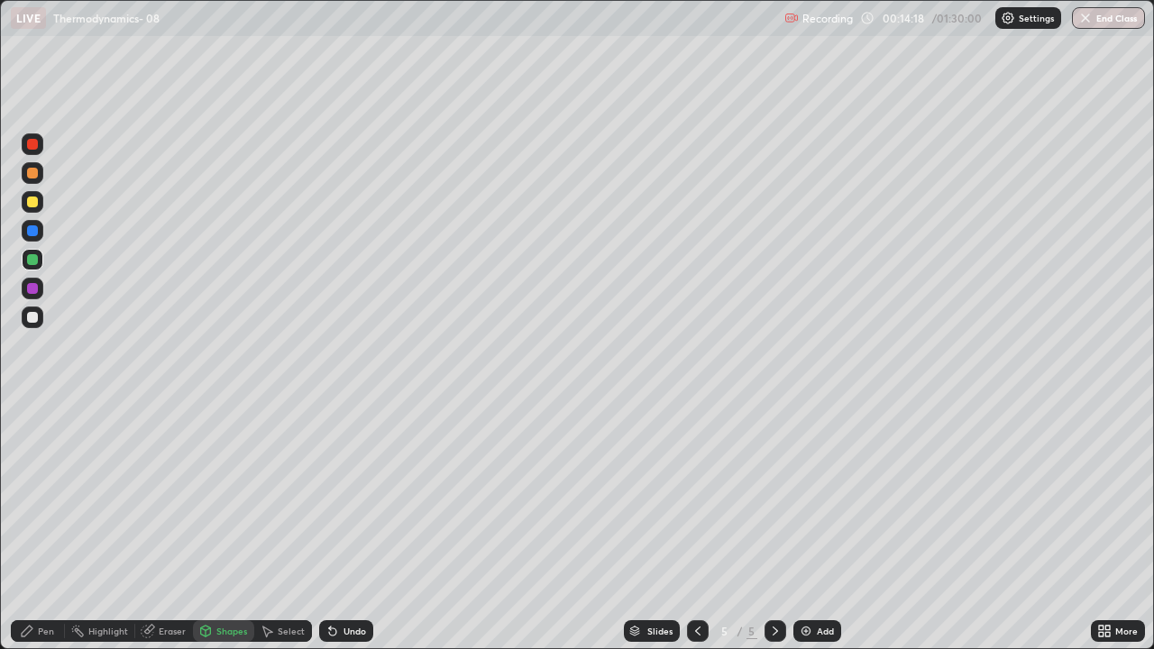
click at [33, 198] on div at bounding box center [32, 202] width 11 height 11
click at [38, 527] on div "Pen" at bounding box center [46, 631] width 16 height 9
click at [30, 319] on div at bounding box center [32, 317] width 11 height 11
click at [221, 527] on div "Shapes" at bounding box center [231, 631] width 31 height 9
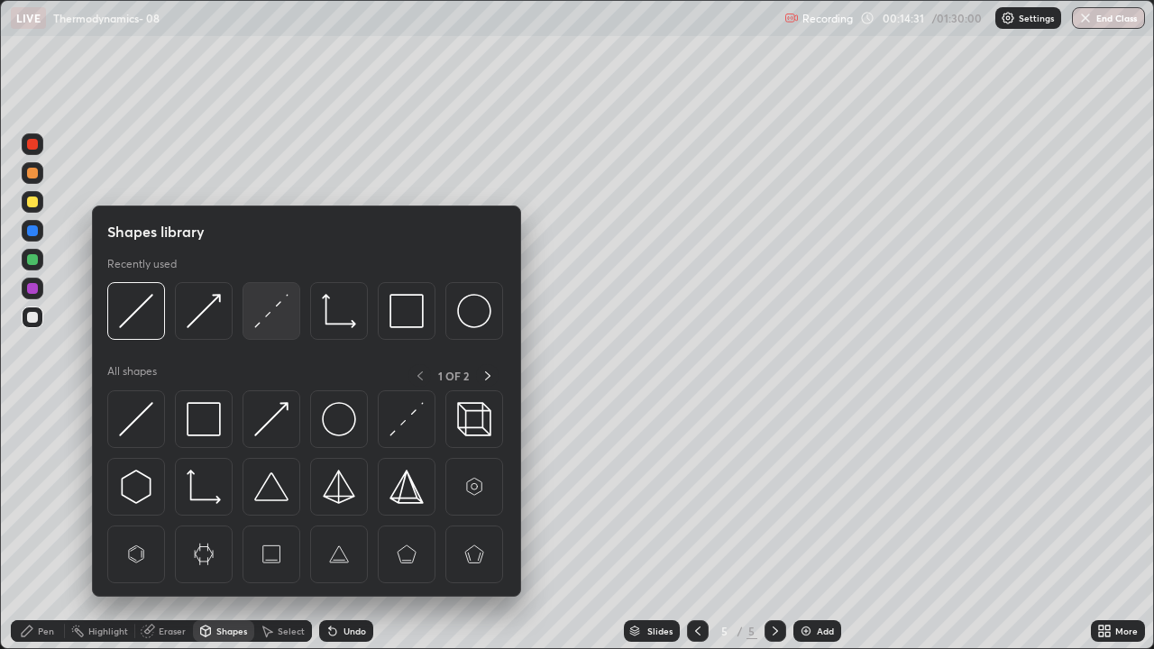
click at [276, 313] on img at bounding box center [271, 311] width 34 height 34
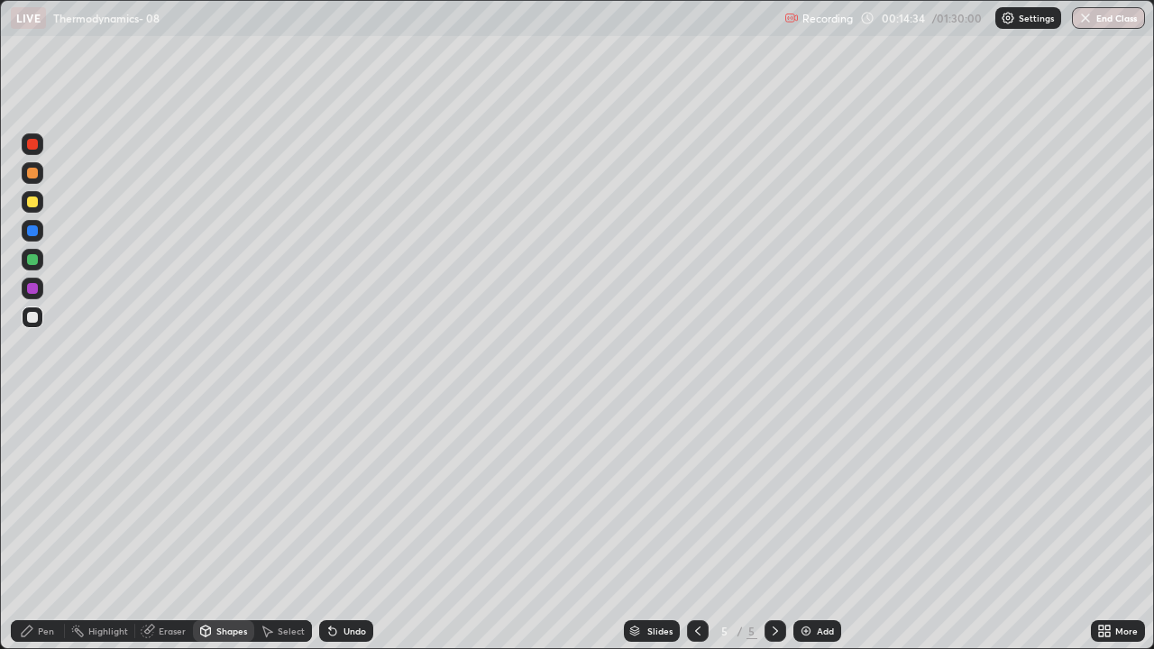
click at [233, 527] on div "Shapes" at bounding box center [231, 631] width 31 height 9
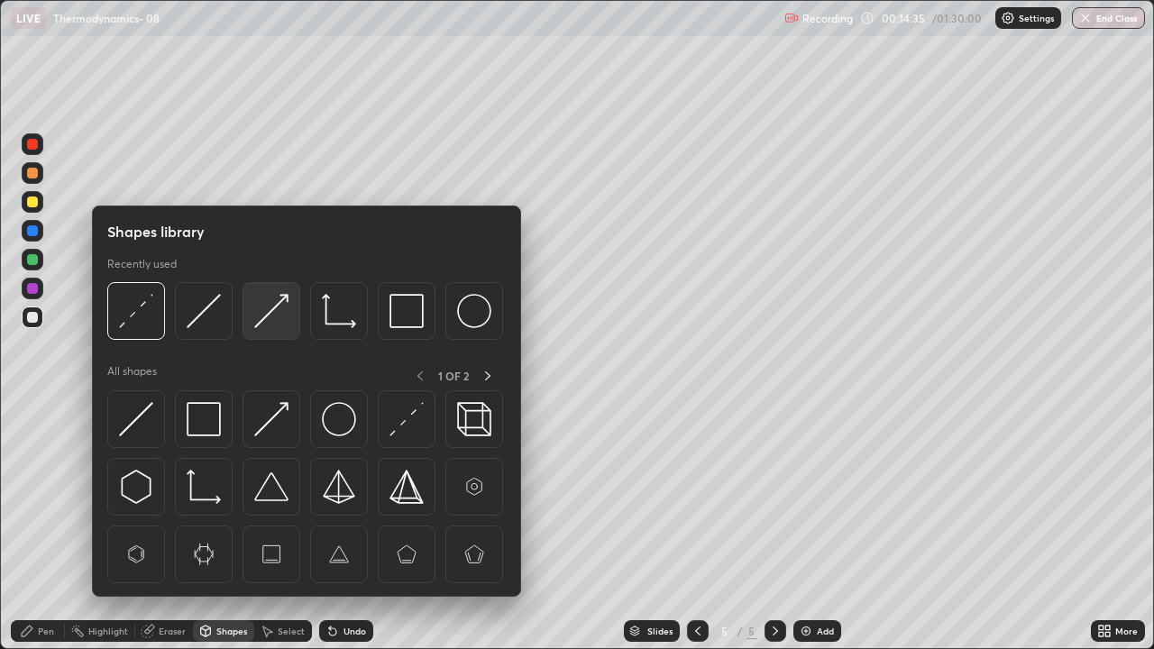
click at [276, 307] on img at bounding box center [271, 311] width 34 height 34
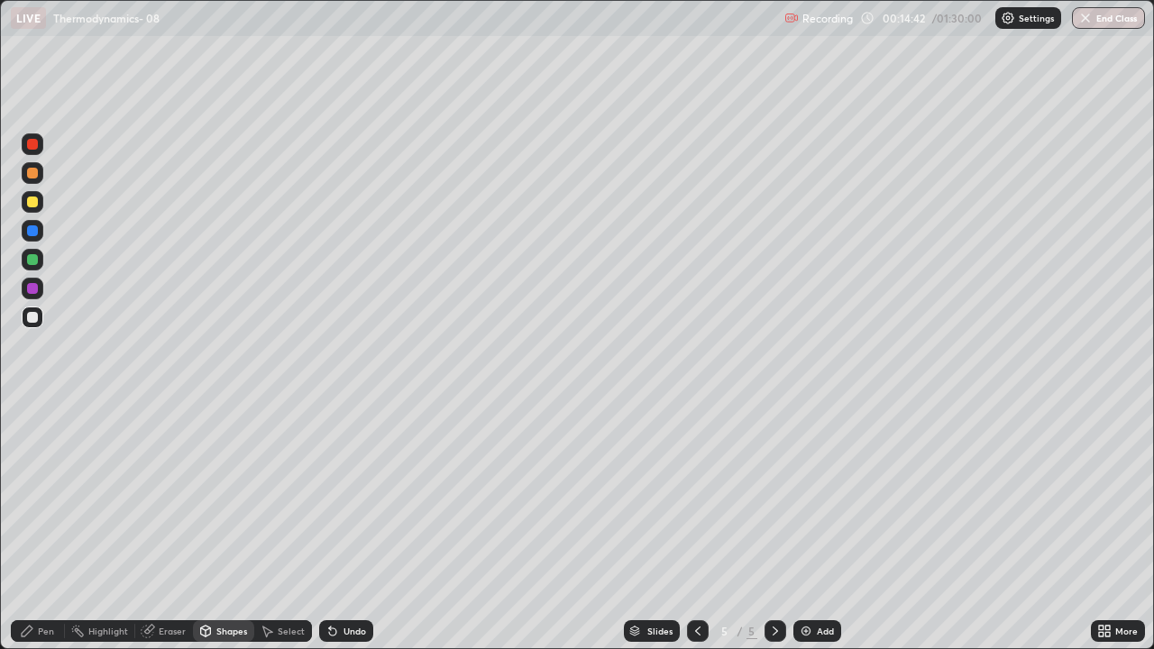
click at [35, 527] on div "Pen" at bounding box center [38, 631] width 54 height 22
click at [35, 289] on div at bounding box center [32, 288] width 11 height 11
click at [695, 527] on icon at bounding box center [698, 631] width 14 height 14
click at [771, 527] on icon at bounding box center [775, 631] width 14 height 14
click at [34, 316] on div at bounding box center [32, 317] width 11 height 11
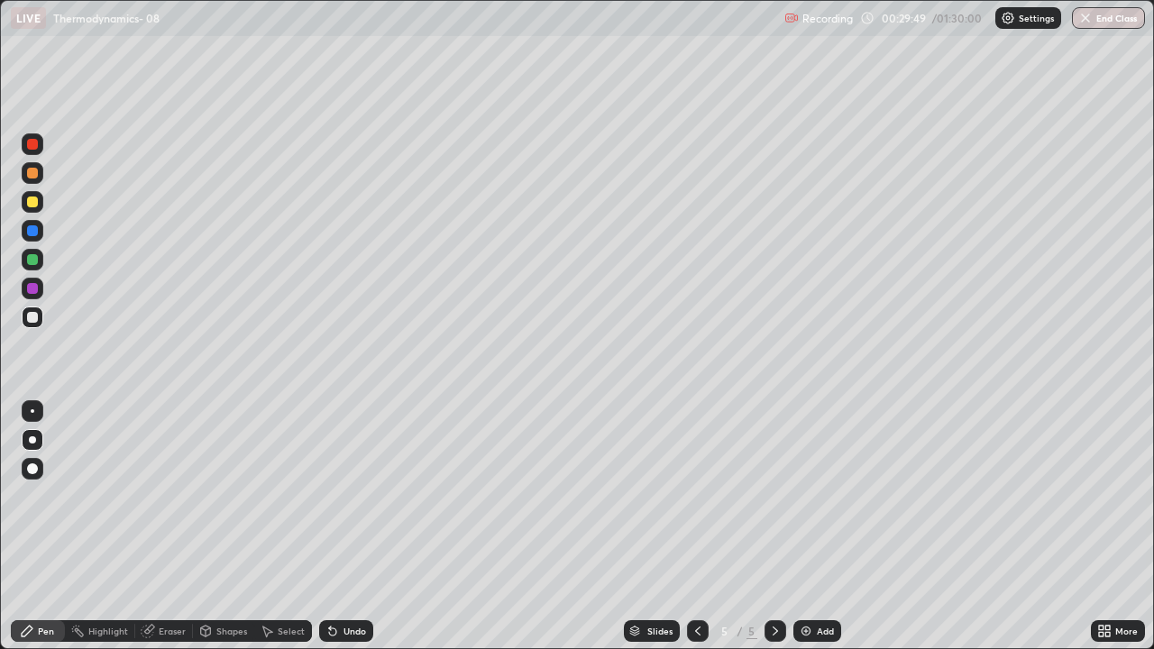
click at [811, 527] on img at bounding box center [806, 631] width 14 height 14
click at [32, 203] on div at bounding box center [32, 202] width 11 height 11
click at [34, 320] on div at bounding box center [32, 317] width 11 height 11
click at [817, 527] on div "Add" at bounding box center [825, 631] width 17 height 9
click at [697, 527] on icon at bounding box center [697, 631] width 5 height 9
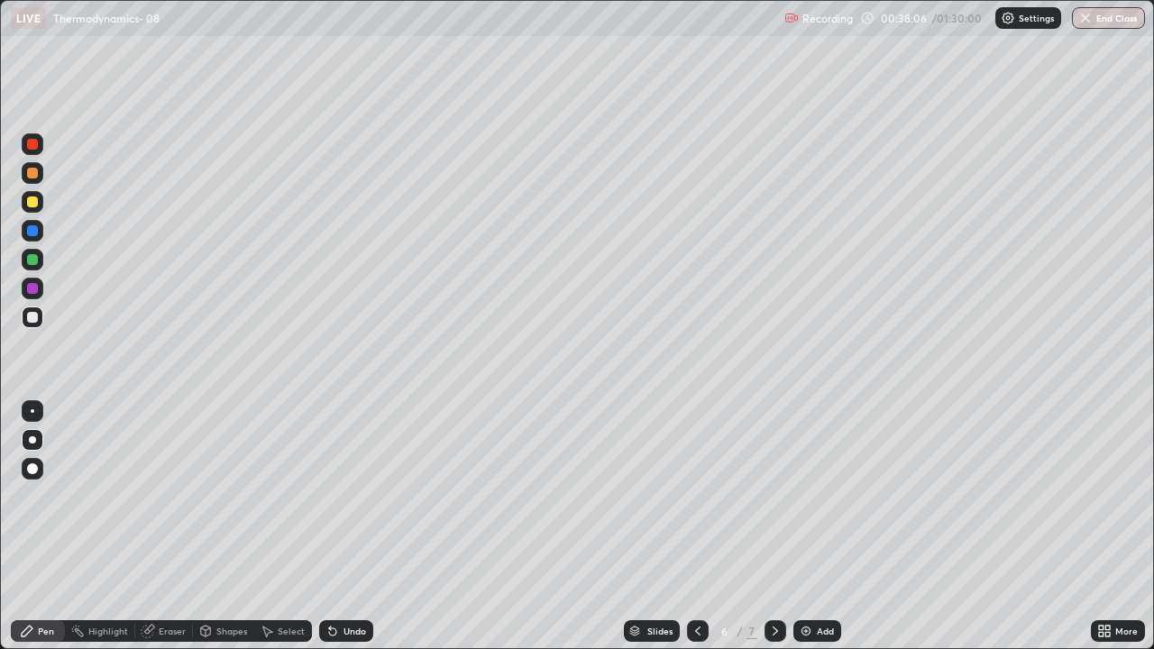
click at [777, 527] on div at bounding box center [776, 631] width 22 height 22
click at [33, 201] on div at bounding box center [32, 202] width 11 height 11
click at [215, 527] on div "Shapes" at bounding box center [223, 631] width 61 height 22
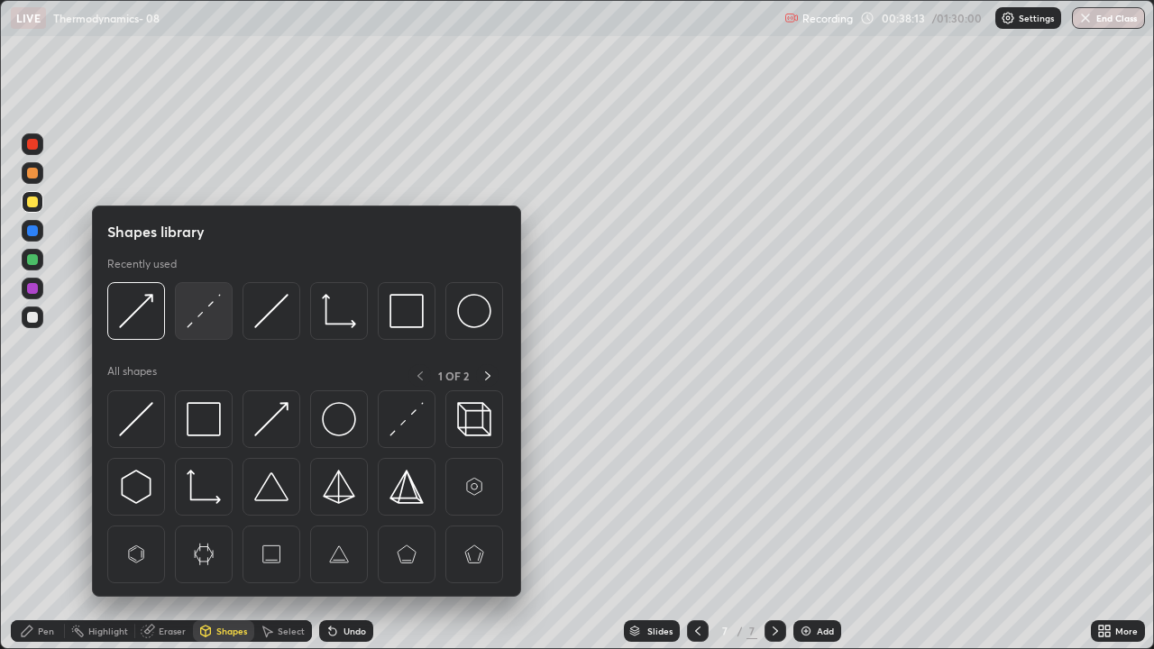
click at [195, 316] on img at bounding box center [204, 311] width 34 height 34
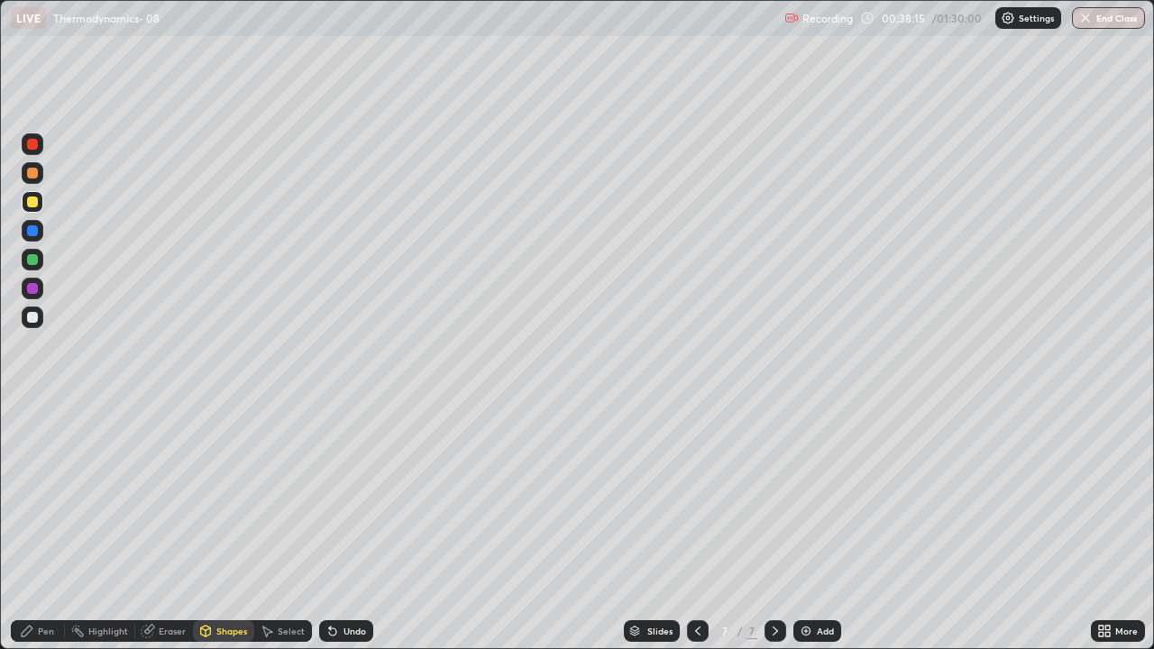
click at [40, 527] on div "Pen" at bounding box center [46, 631] width 16 height 9
click at [32, 316] on div at bounding box center [32, 317] width 11 height 11
click at [32, 259] on div at bounding box center [32, 259] width 11 height 11
click at [31, 321] on div at bounding box center [32, 317] width 11 height 11
click at [29, 182] on div at bounding box center [33, 173] width 22 height 22
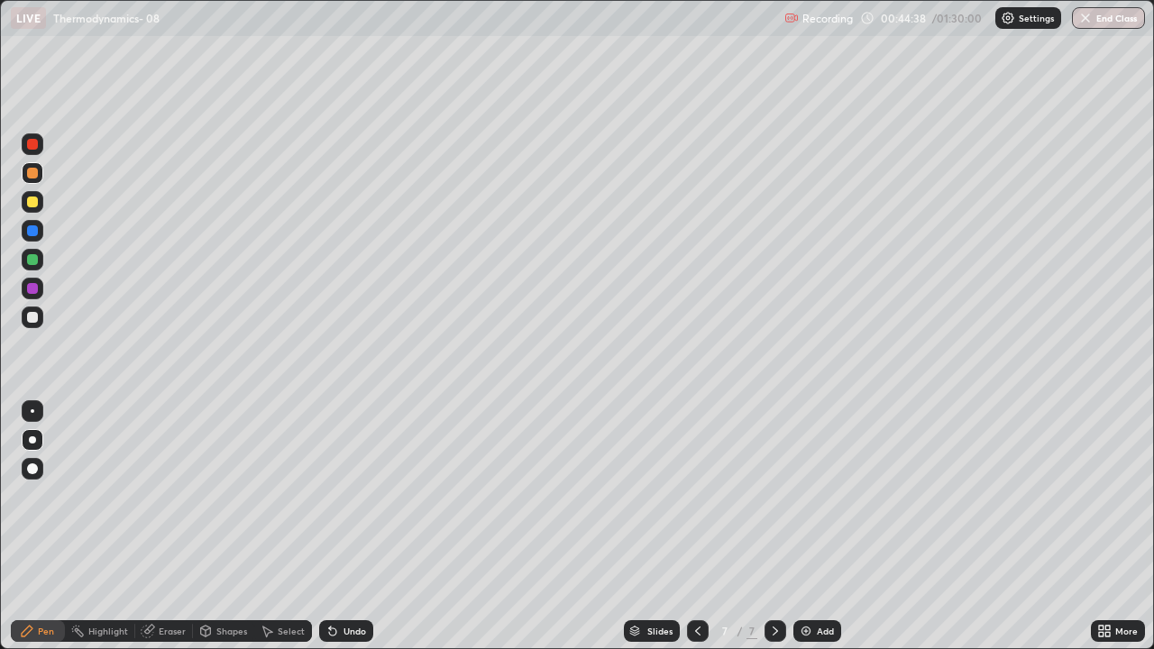
click at [811, 527] on div "Add" at bounding box center [817, 631] width 48 height 22
click at [31, 321] on div at bounding box center [32, 317] width 11 height 11
click at [46, 527] on div "Pen" at bounding box center [46, 631] width 16 height 9
click at [33, 262] on div at bounding box center [32, 259] width 11 height 11
click at [31, 206] on div at bounding box center [32, 202] width 11 height 11
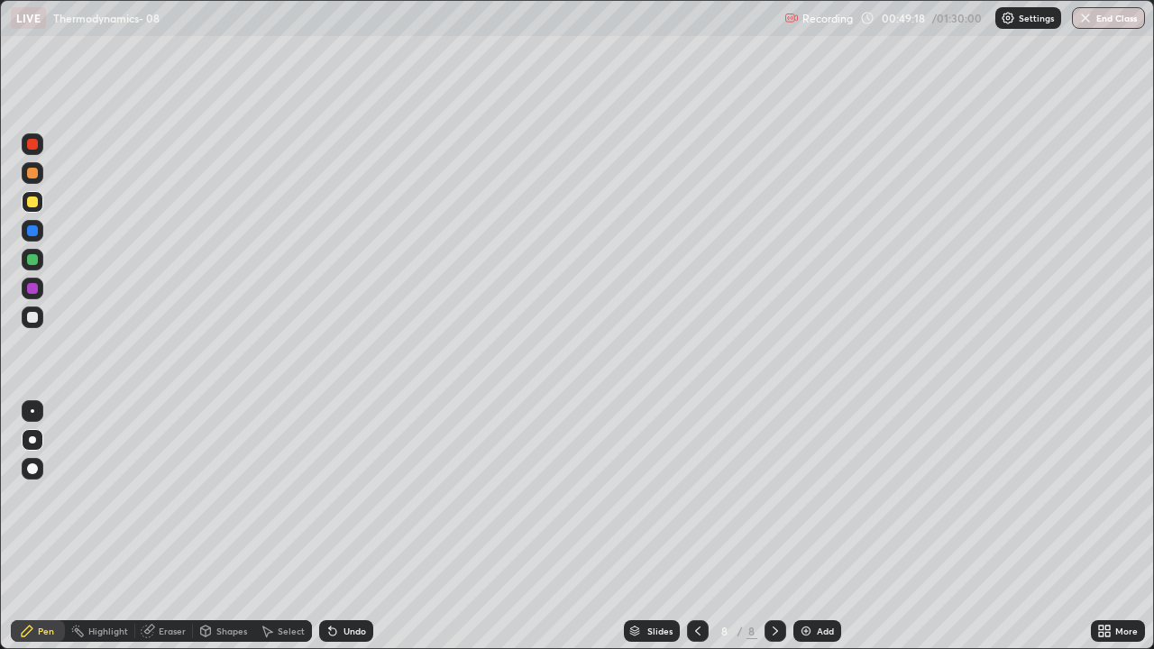
click at [810, 527] on img at bounding box center [806, 631] width 14 height 14
click at [214, 527] on div "Shapes" at bounding box center [223, 631] width 61 height 22
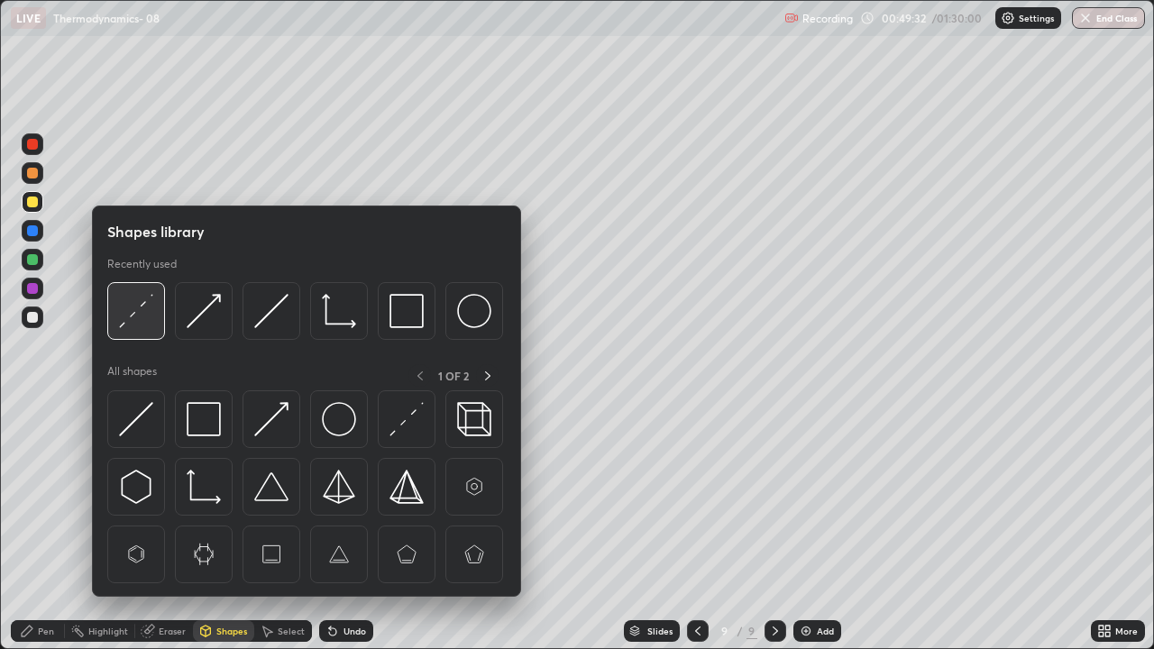
click at [139, 306] on img at bounding box center [136, 311] width 34 height 34
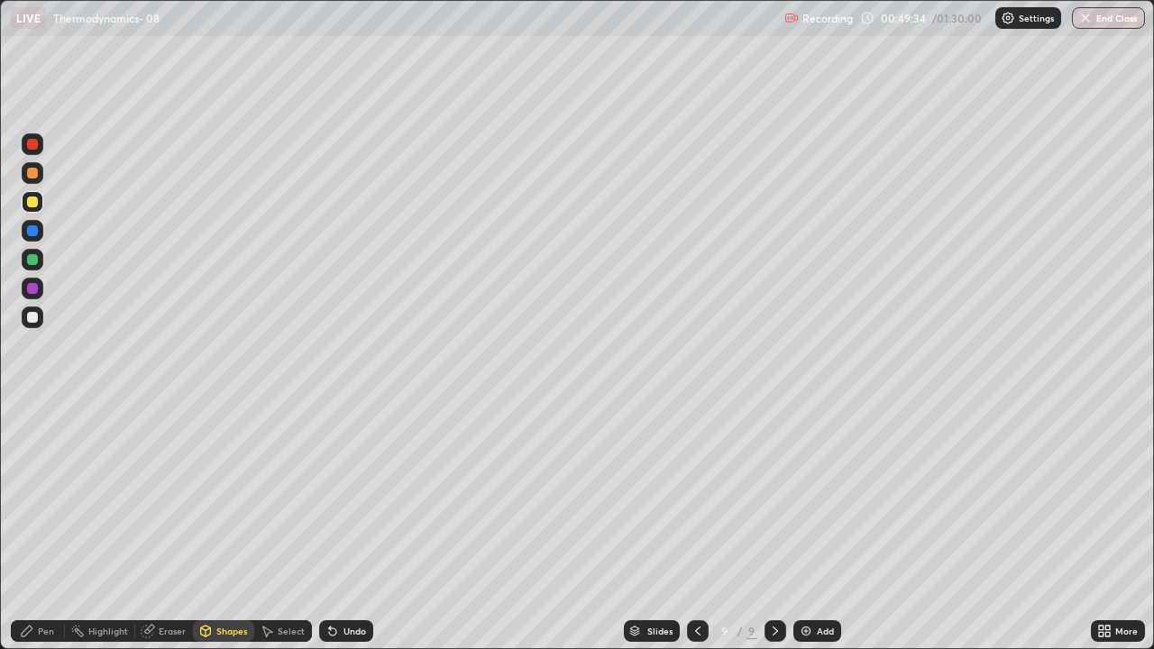
click at [22, 527] on icon at bounding box center [27, 631] width 14 height 14
click at [31, 322] on div at bounding box center [32, 317] width 11 height 11
click at [37, 263] on div at bounding box center [33, 260] width 22 height 22
click at [817, 527] on div "Add" at bounding box center [825, 631] width 17 height 9
click at [32, 206] on div at bounding box center [32, 202] width 11 height 11
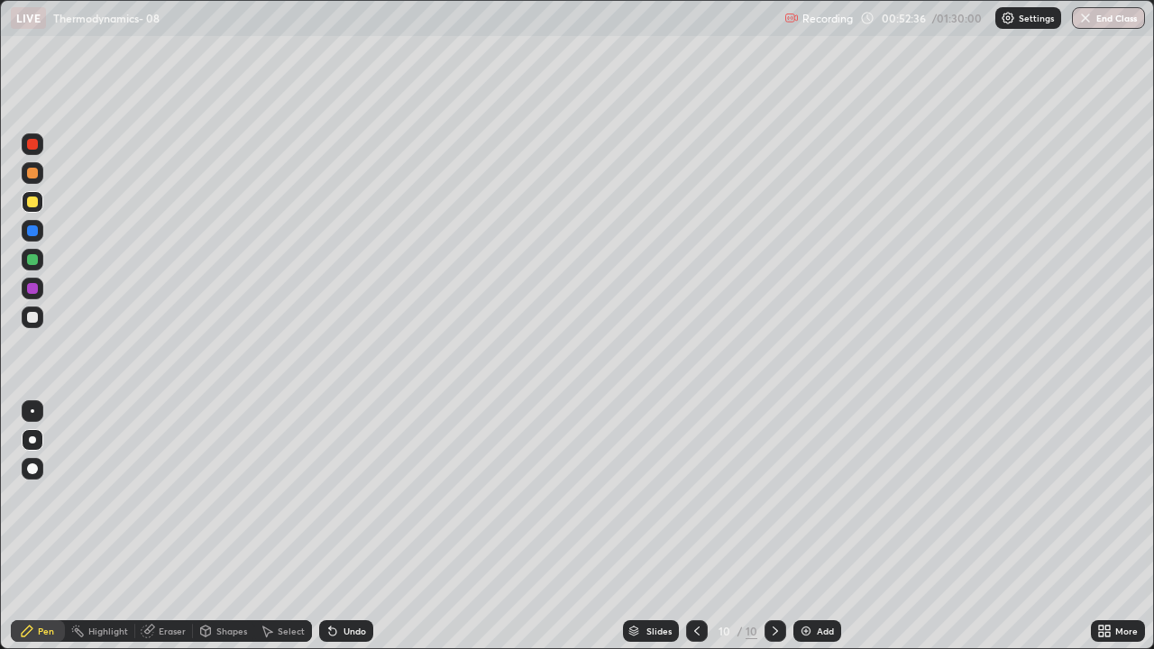
click at [225, 527] on div "Shapes" at bounding box center [231, 631] width 31 height 9
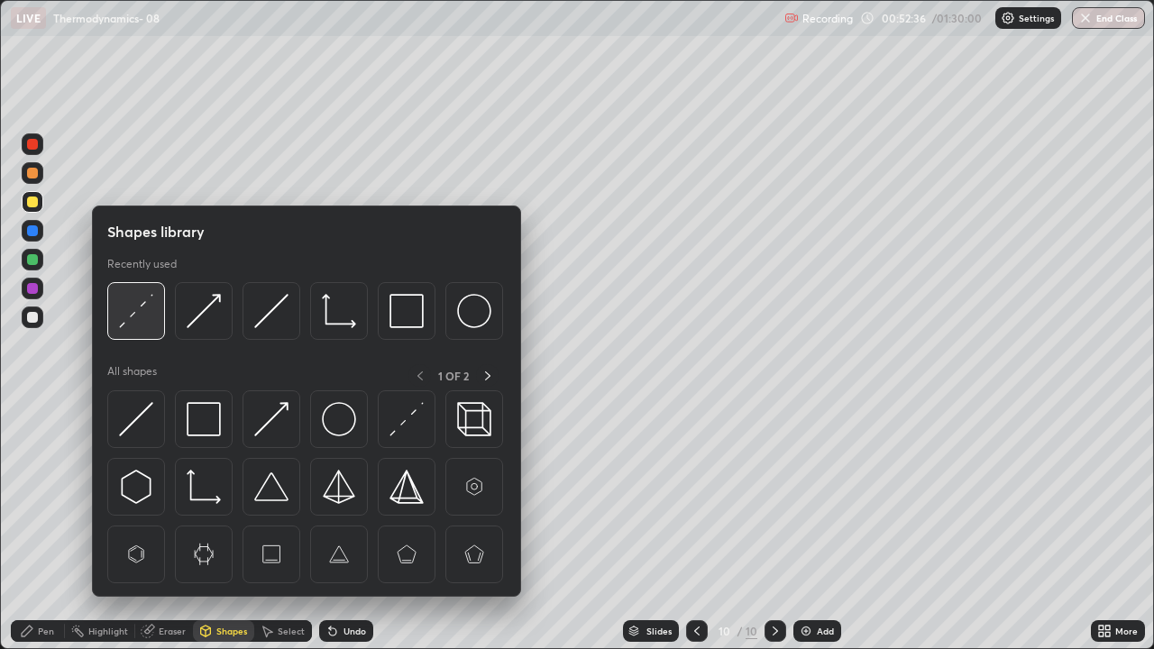
click at [136, 313] on img at bounding box center [136, 311] width 34 height 34
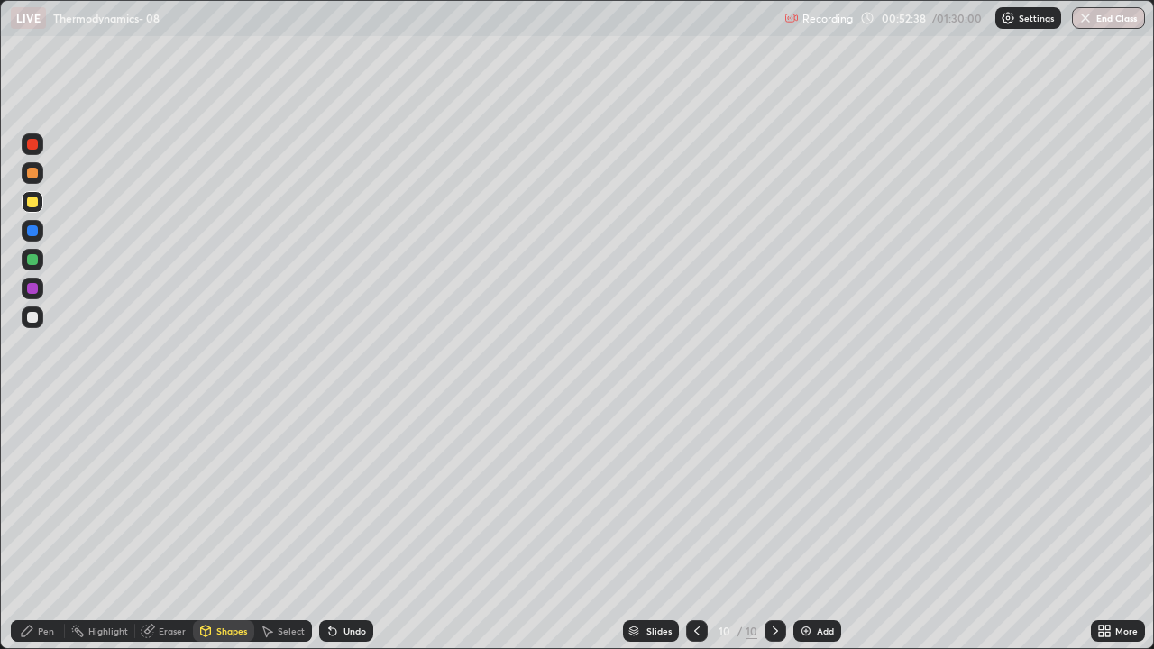
click at [33, 527] on icon at bounding box center [27, 631] width 14 height 14
click at [30, 322] on div at bounding box center [32, 317] width 11 height 11
click at [36, 202] on div at bounding box center [32, 202] width 11 height 11
click at [224, 527] on div "Shapes" at bounding box center [231, 631] width 31 height 9
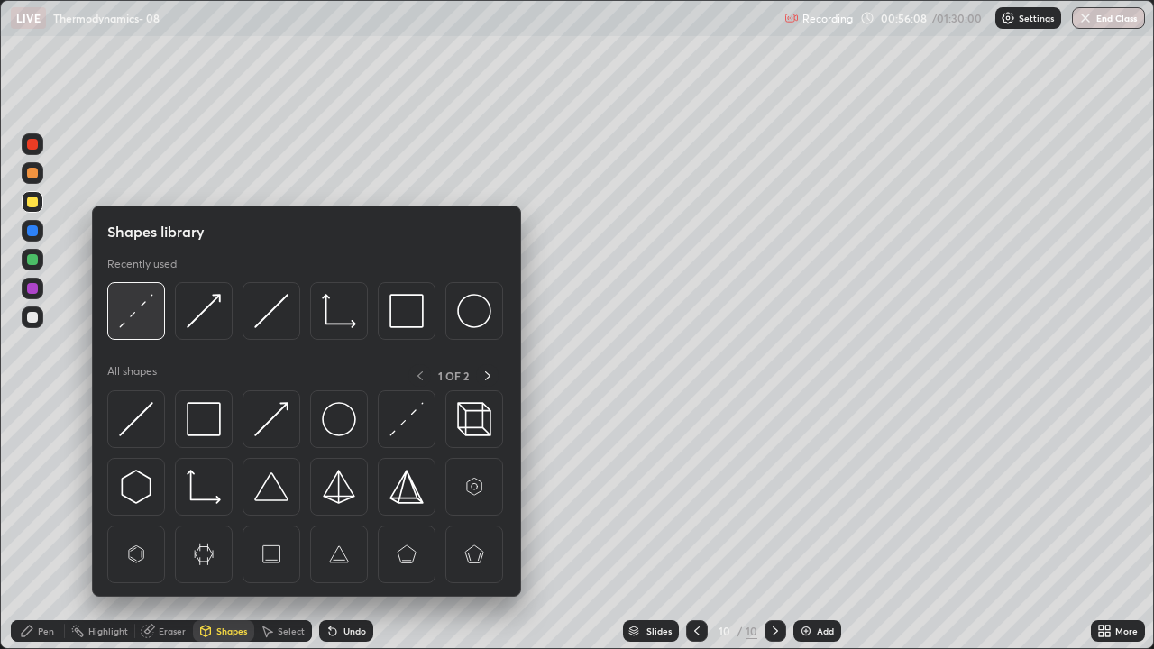
click at [134, 314] on img at bounding box center [136, 311] width 34 height 34
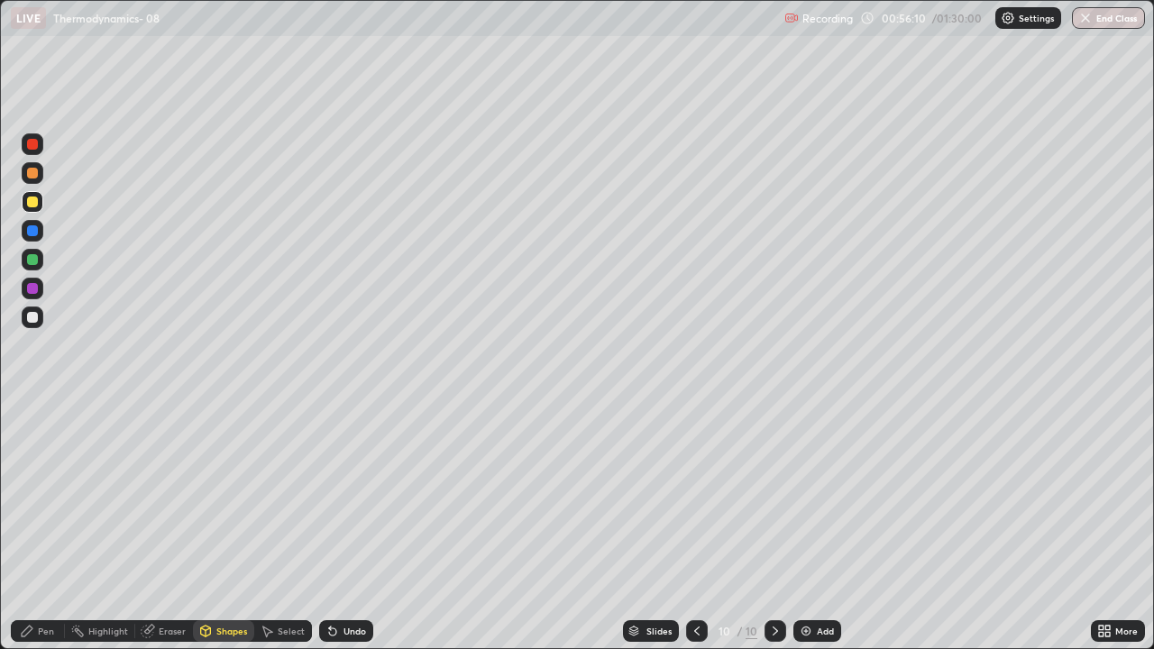
click at [35, 527] on div "Pen" at bounding box center [38, 631] width 54 height 22
click at [33, 319] on div at bounding box center [32, 317] width 11 height 11
click at [32, 261] on div at bounding box center [32, 259] width 11 height 11
click at [813, 527] on div "Add" at bounding box center [817, 631] width 48 height 22
click at [30, 199] on div at bounding box center [32, 202] width 11 height 11
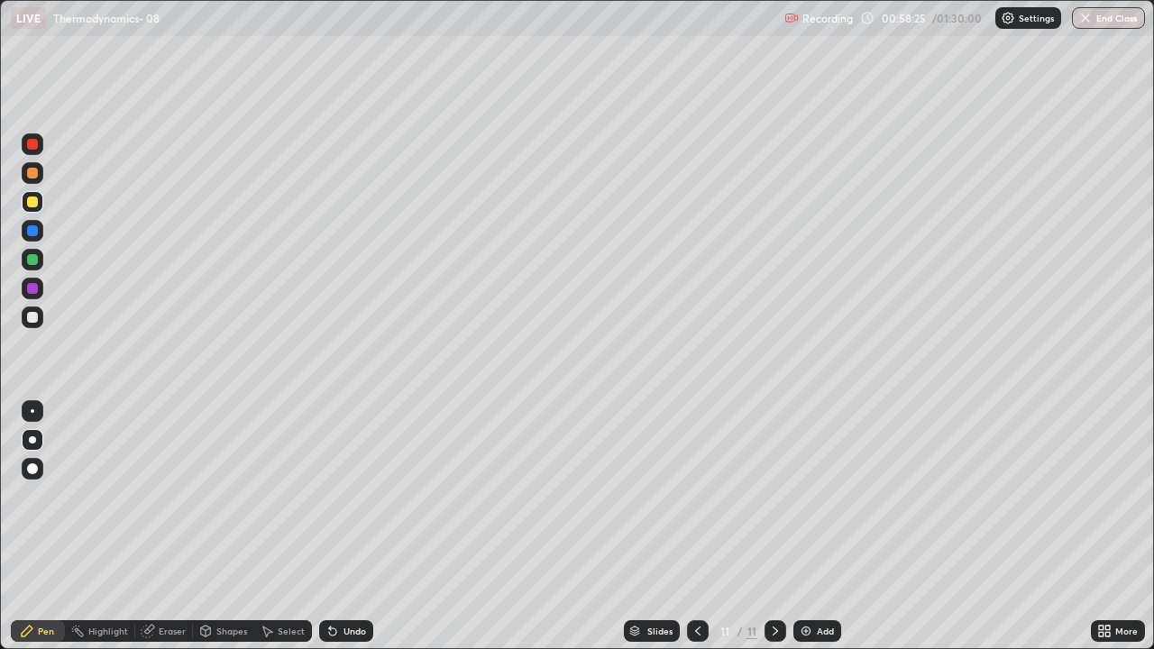
click at [210, 527] on icon at bounding box center [205, 631] width 14 height 14
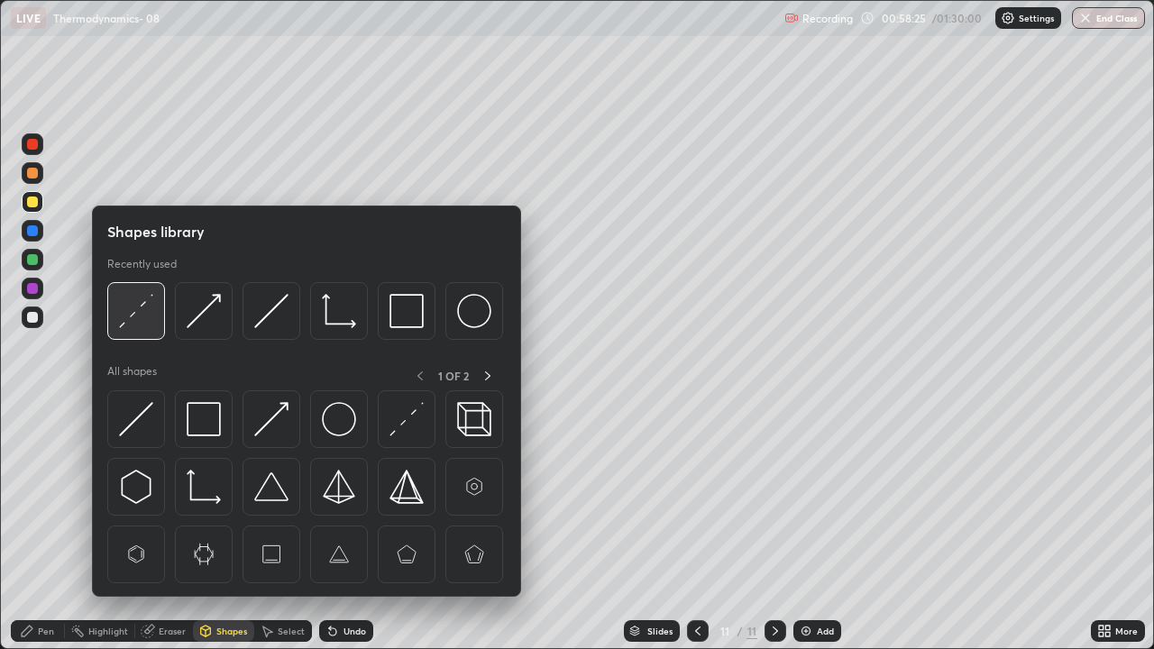
click at [138, 309] on img at bounding box center [136, 311] width 34 height 34
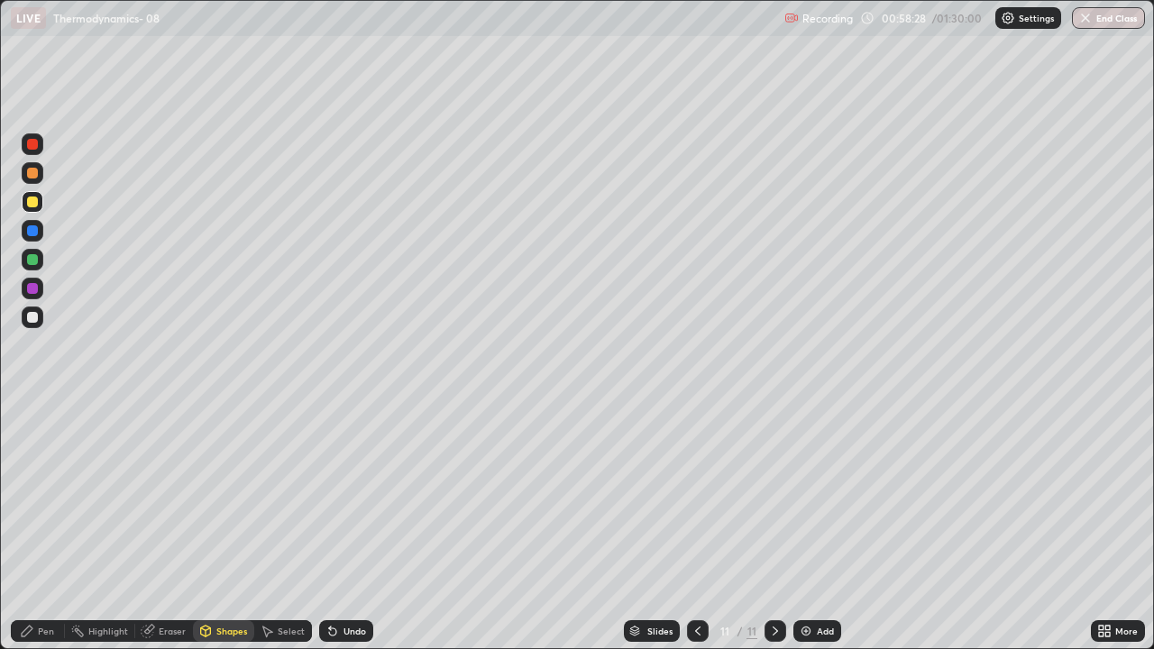
click at [31, 527] on icon at bounding box center [27, 631] width 14 height 14
click at [33, 317] on div at bounding box center [32, 317] width 11 height 11
click at [33, 258] on div at bounding box center [32, 259] width 11 height 11
click at [27, 318] on div at bounding box center [32, 317] width 11 height 11
click at [32, 258] on div at bounding box center [32, 259] width 11 height 11
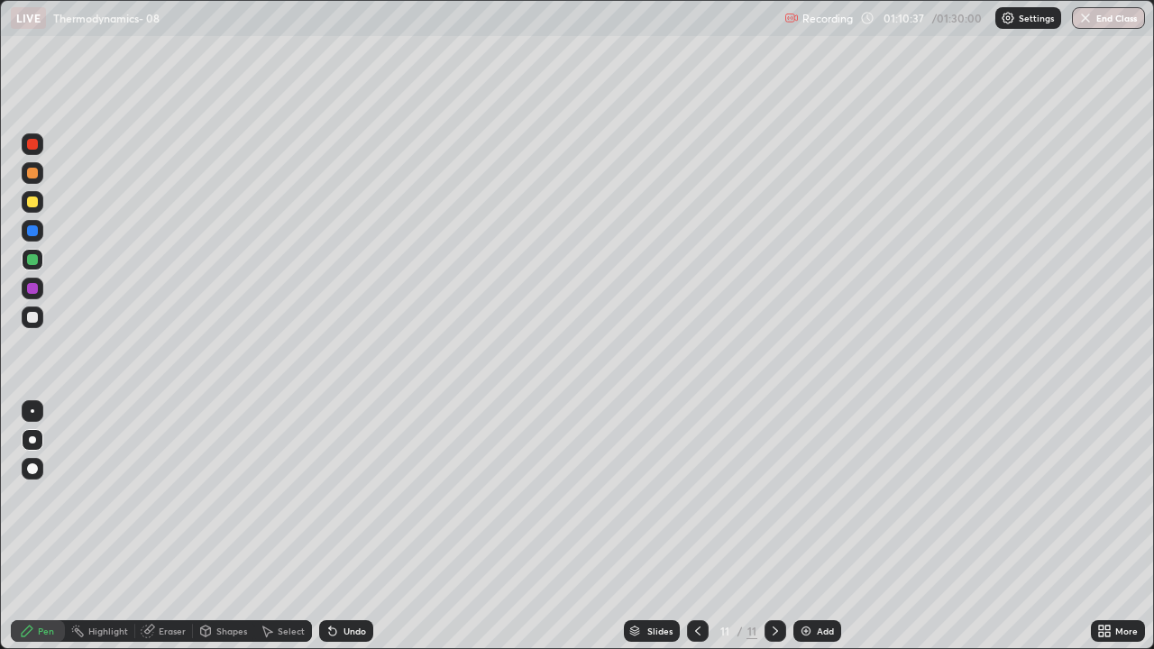
click at [817, 527] on div "Add" at bounding box center [825, 631] width 17 height 9
click at [34, 171] on div at bounding box center [32, 173] width 11 height 11
click at [231, 527] on div "Shapes" at bounding box center [231, 631] width 31 height 9
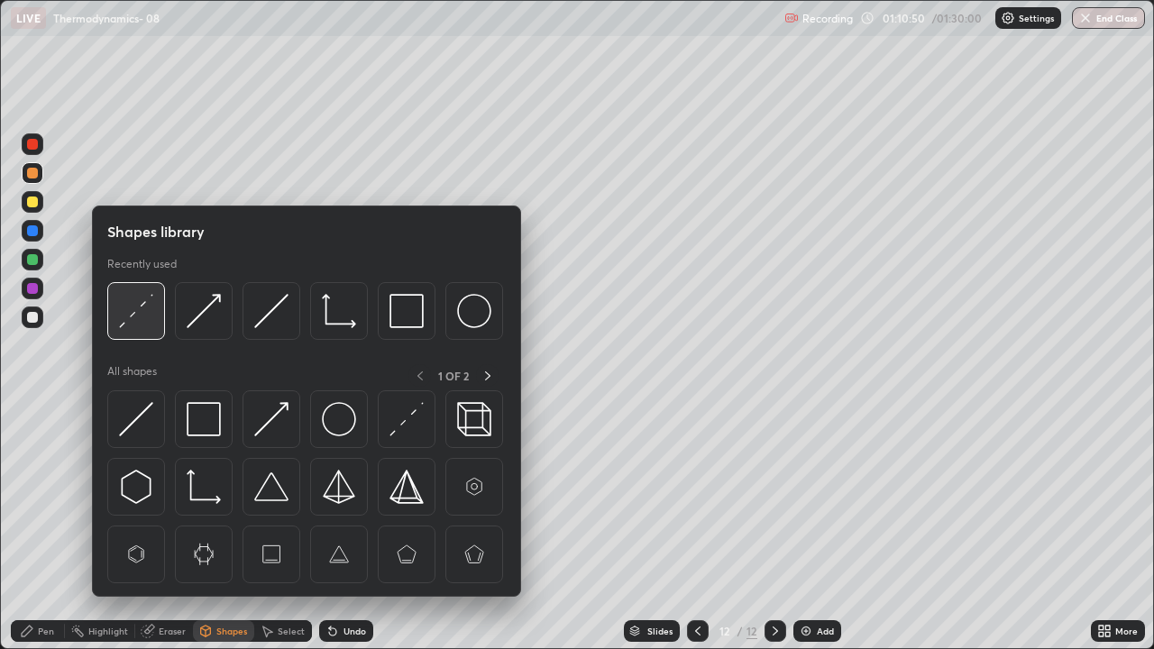
click at [135, 307] on img at bounding box center [136, 311] width 34 height 34
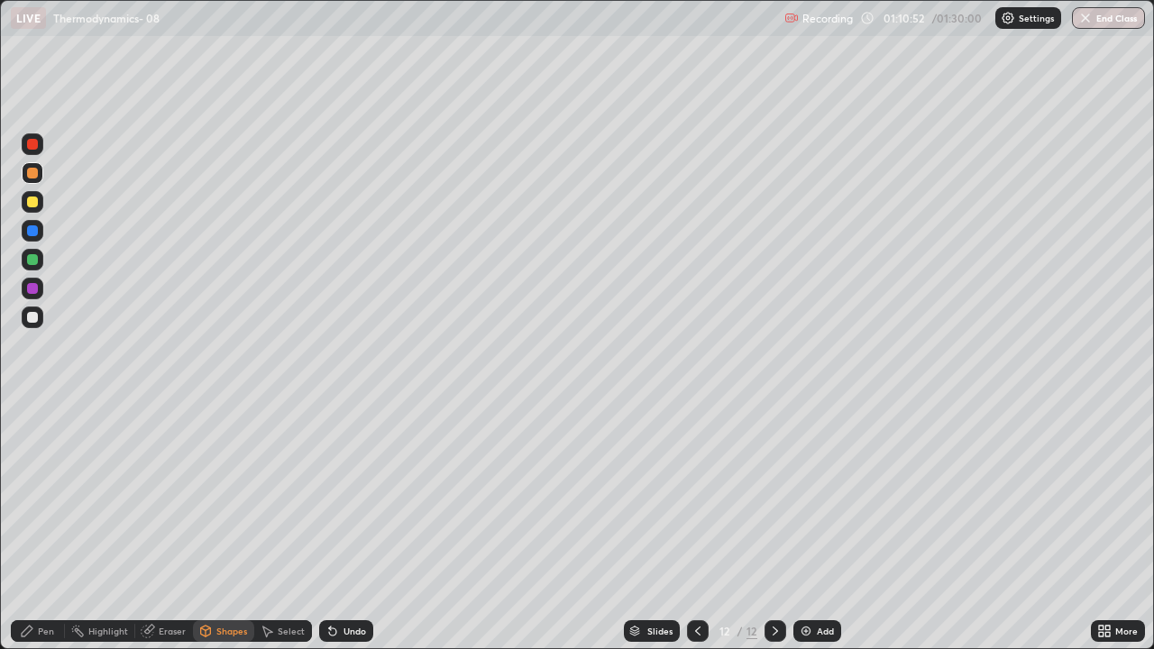
click at [29, 527] on icon at bounding box center [27, 631] width 14 height 14
click at [32, 318] on div at bounding box center [32, 317] width 11 height 11
click at [213, 527] on div "Shapes" at bounding box center [223, 631] width 61 height 22
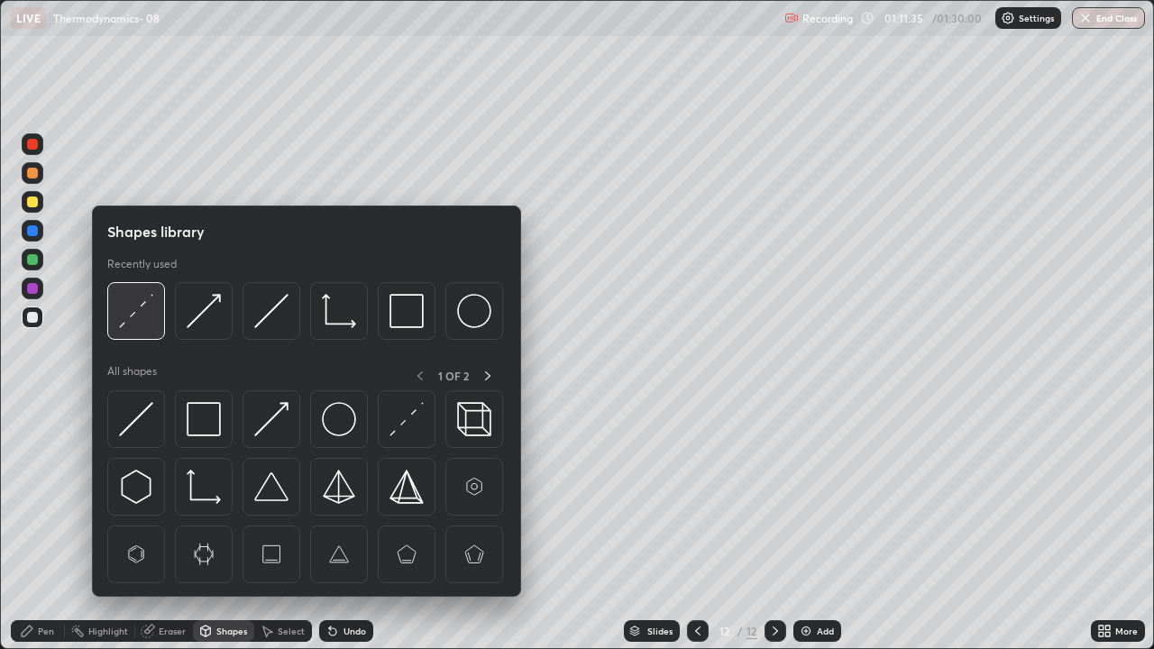
click at [135, 311] on img at bounding box center [136, 311] width 34 height 34
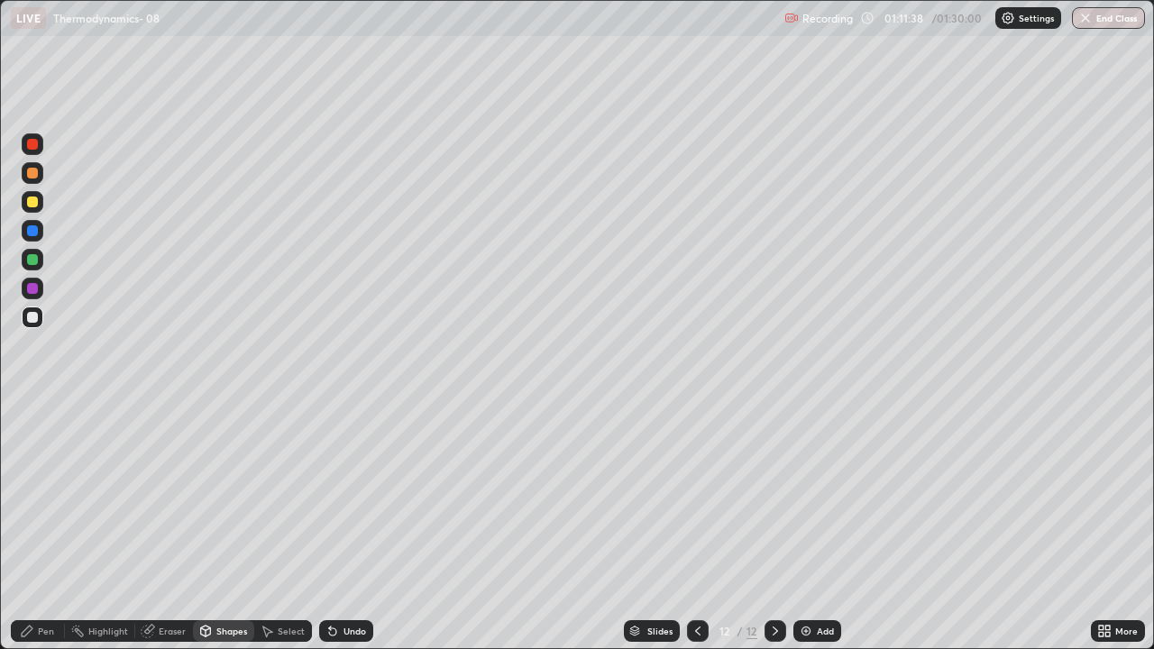
click at [36, 527] on div "Pen" at bounding box center [38, 631] width 54 height 22
click at [32, 320] on div at bounding box center [32, 317] width 11 height 11
click at [32, 261] on div at bounding box center [32, 259] width 11 height 11
click at [33, 314] on div at bounding box center [32, 317] width 11 height 11
click at [32, 257] on div at bounding box center [32, 259] width 11 height 11
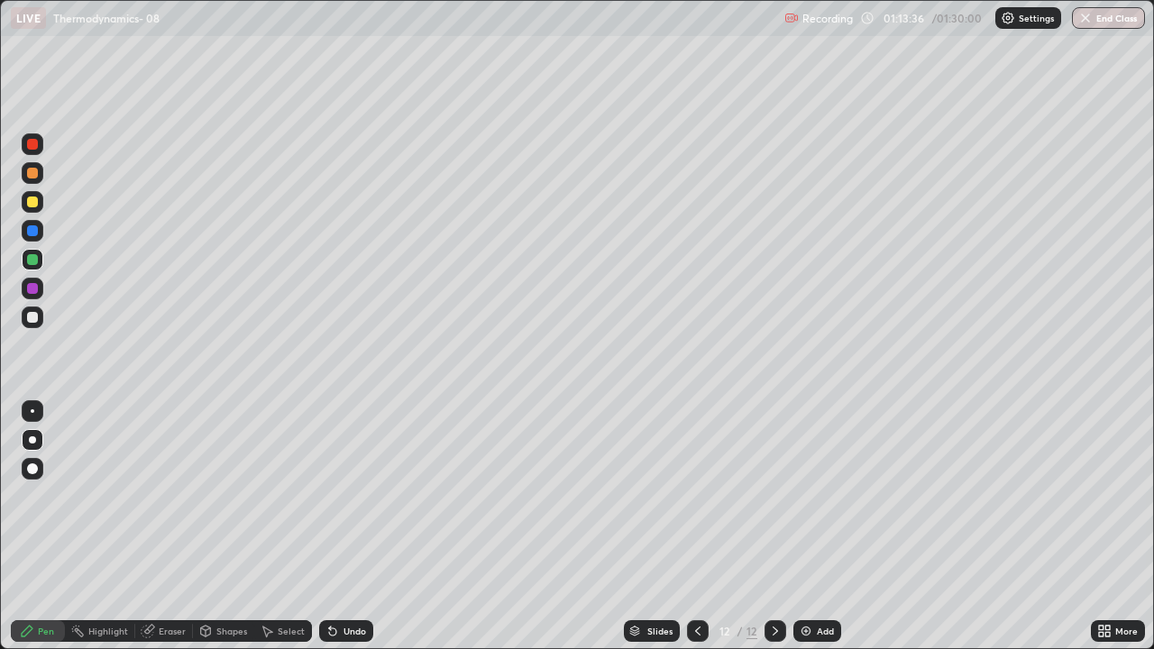
click at [31, 317] on div at bounding box center [32, 317] width 11 height 11
click at [34, 204] on div at bounding box center [32, 202] width 11 height 11
click at [1095, 527] on div "More" at bounding box center [1118, 631] width 54 height 22
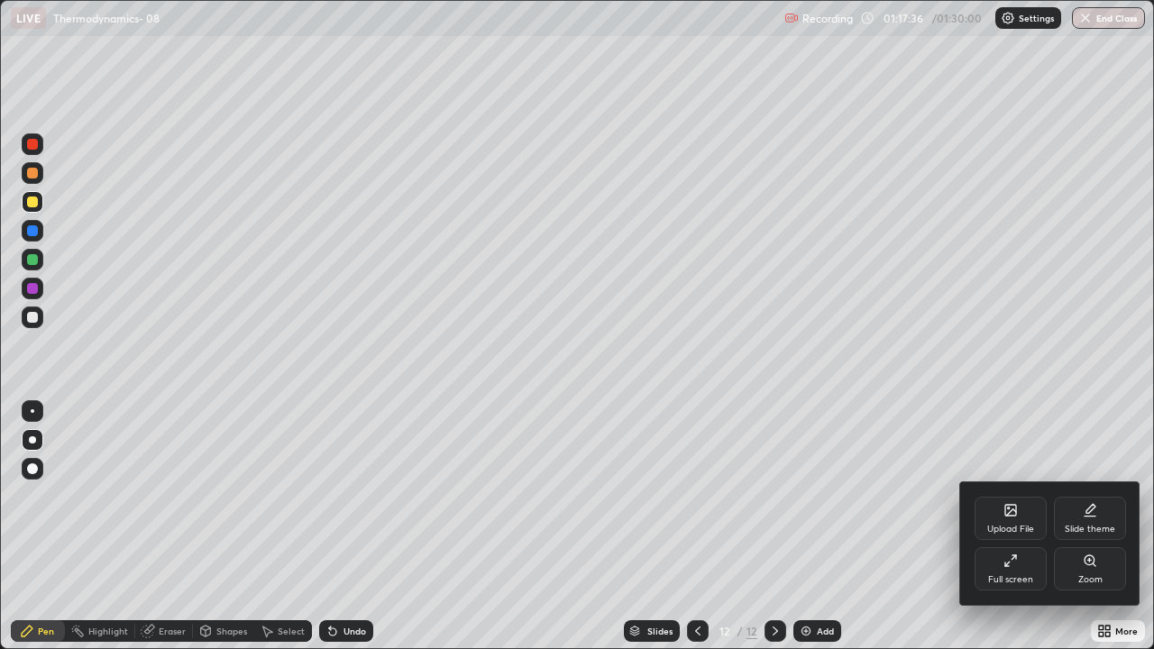
click at [888, 527] on div at bounding box center [577, 324] width 1154 height 649
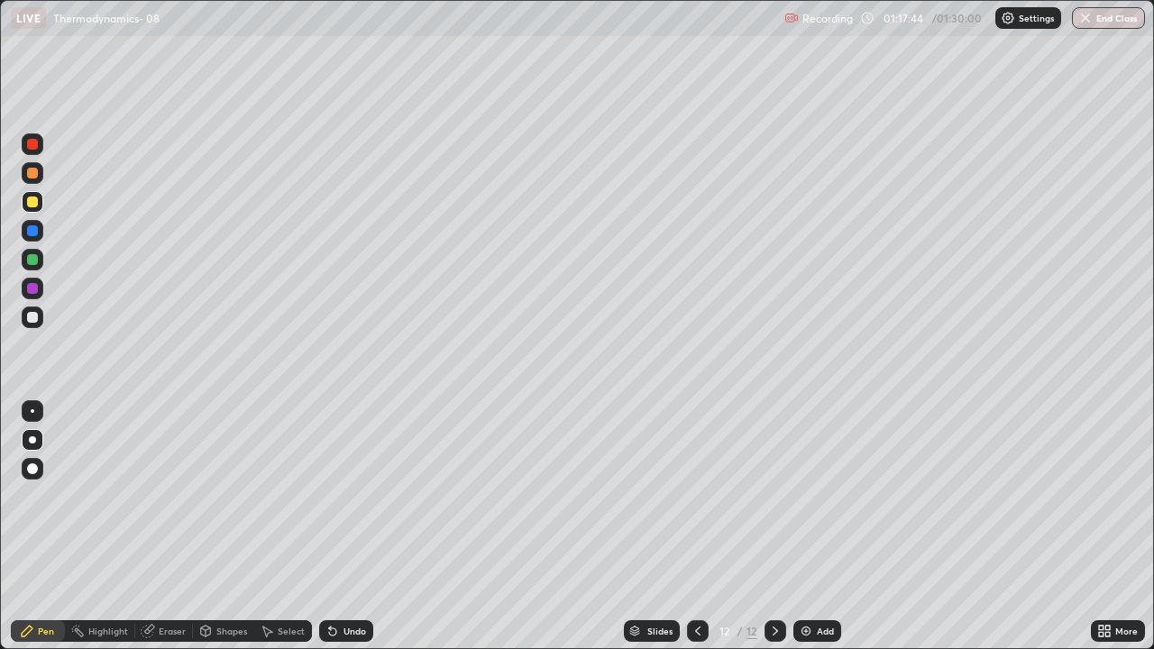
click at [888, 527] on div "Slides 12 / 12 Add" at bounding box center [732, 631] width 718 height 36
click at [1123, 27] on button "End Class" at bounding box center [1108, 18] width 73 height 22
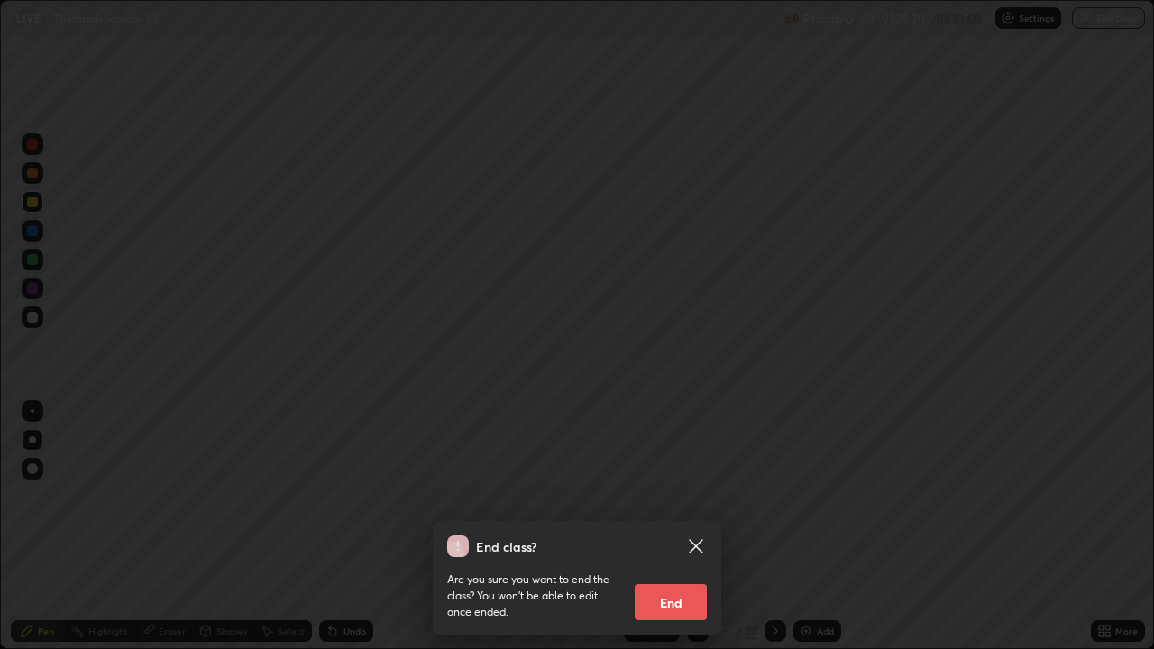
click at [674, 527] on button "End" at bounding box center [671, 602] width 72 height 36
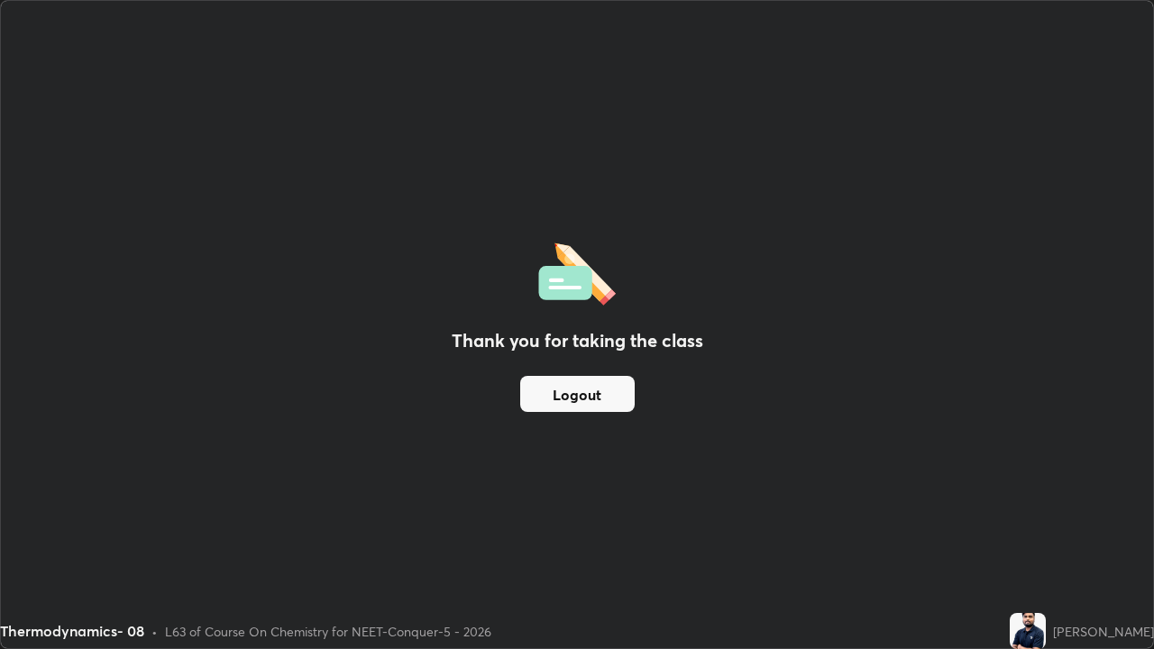
click at [607, 397] on button "Logout" at bounding box center [577, 394] width 115 height 36
